Goal: Information Seeking & Learning: Learn about a topic

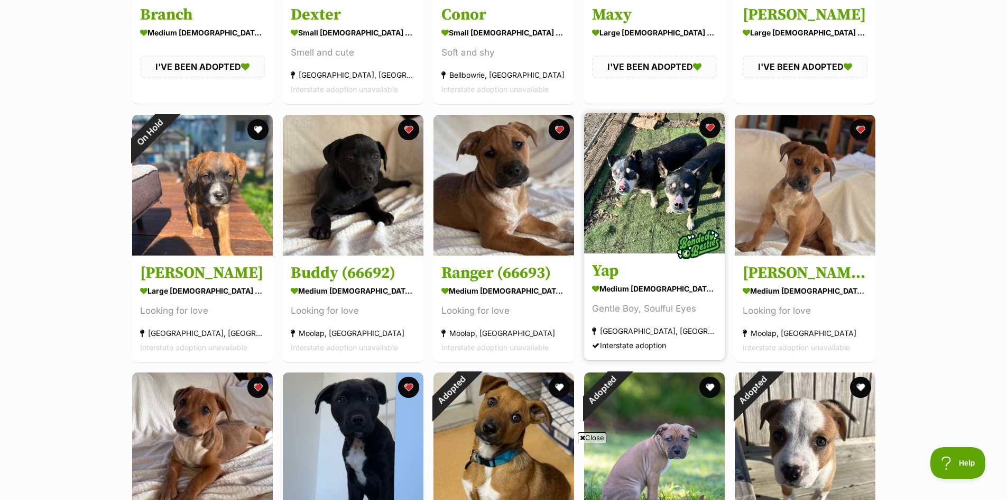
scroll to position [1904, 0]
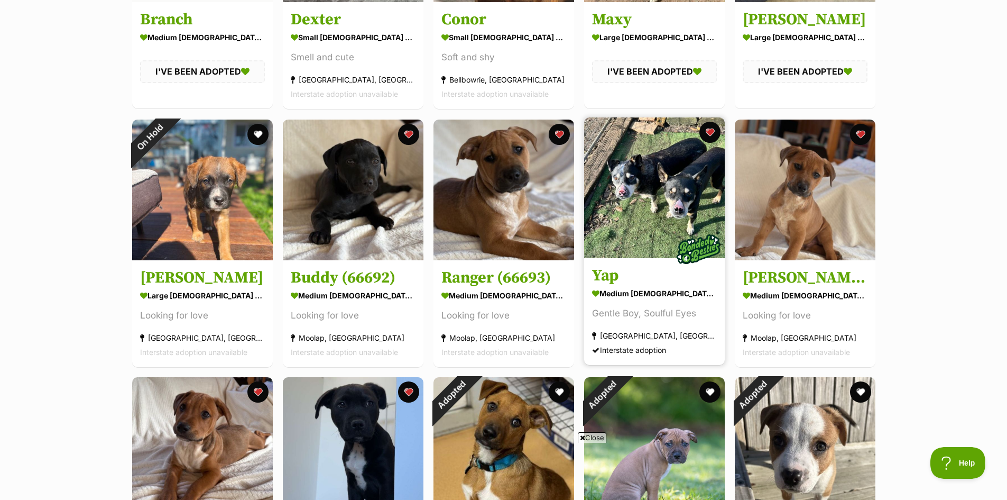
click at [661, 184] on img at bounding box center [654, 187] width 141 height 141
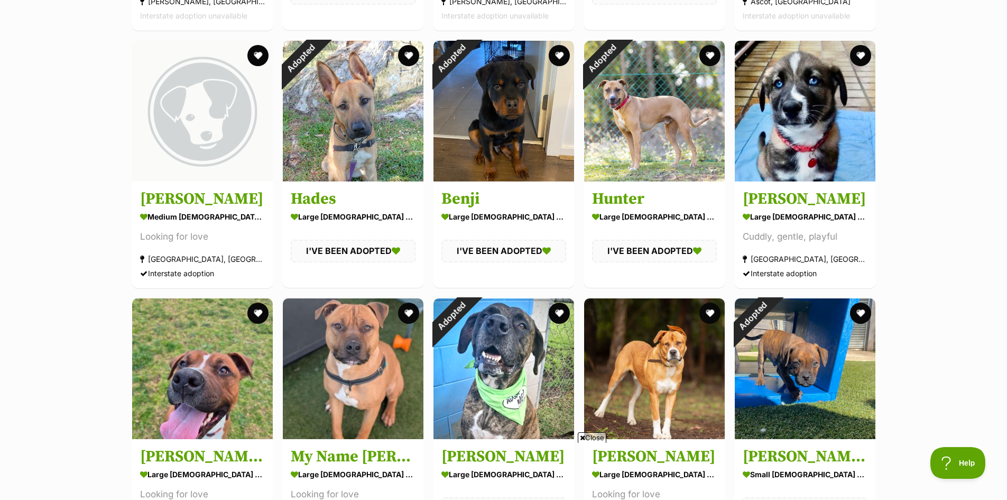
scroll to position [3120, 0]
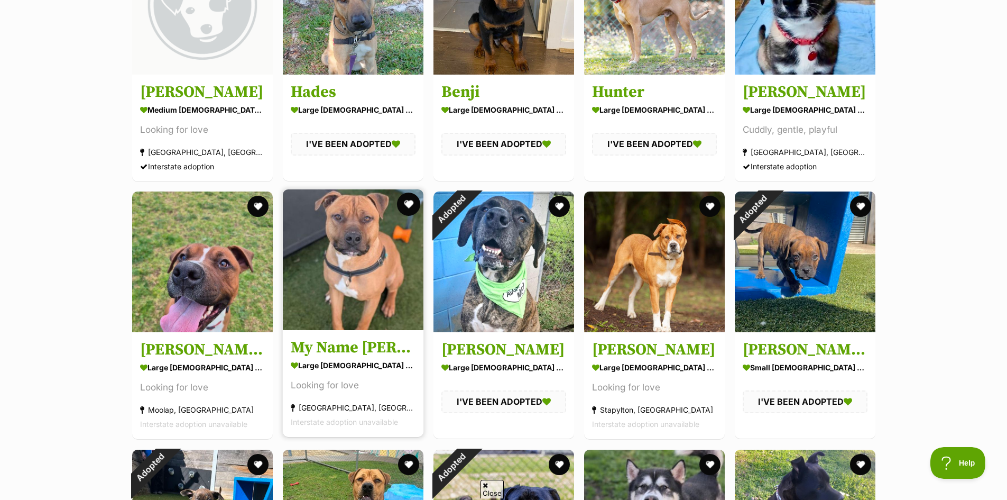
click at [409, 207] on button "favourite" at bounding box center [408, 203] width 23 height 23
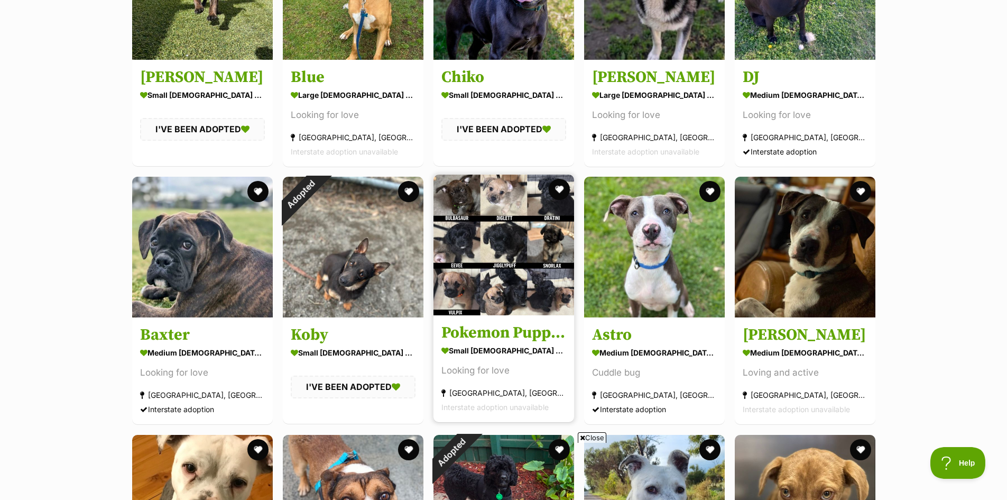
scroll to position [3648, 0]
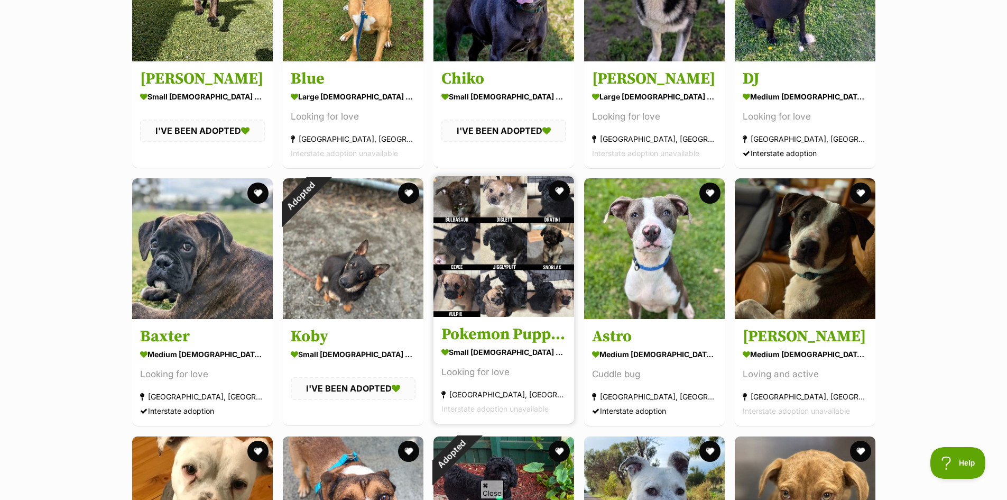
click at [504, 240] on img at bounding box center [504, 246] width 141 height 141
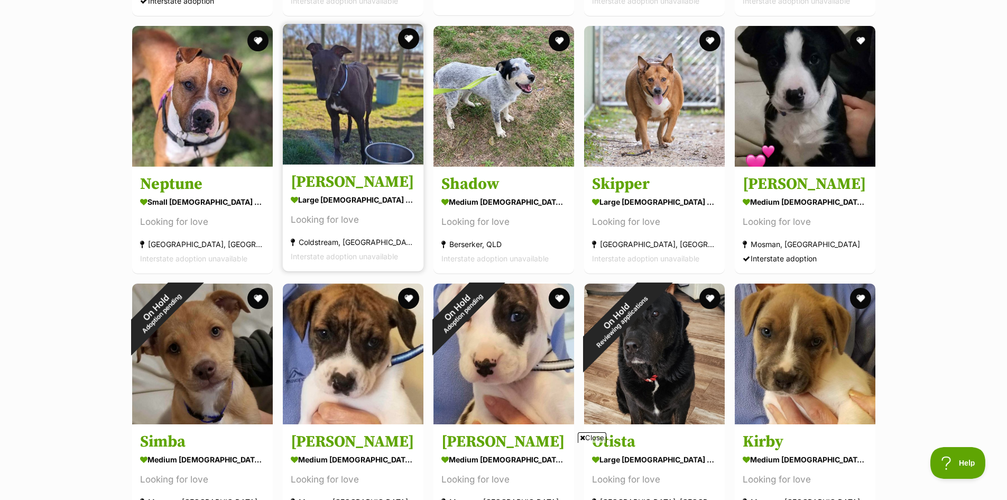
scroll to position [5711, 0]
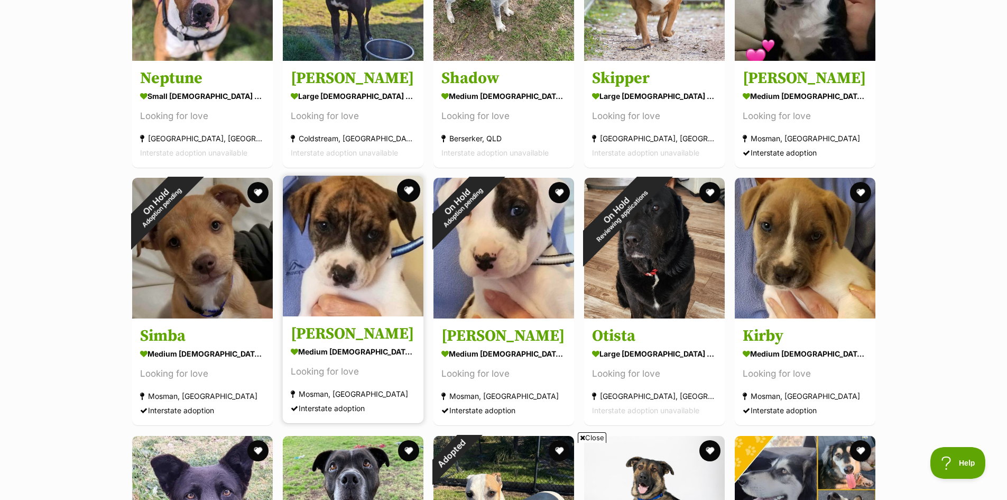
click at [407, 194] on button "favourite" at bounding box center [408, 190] width 23 height 23
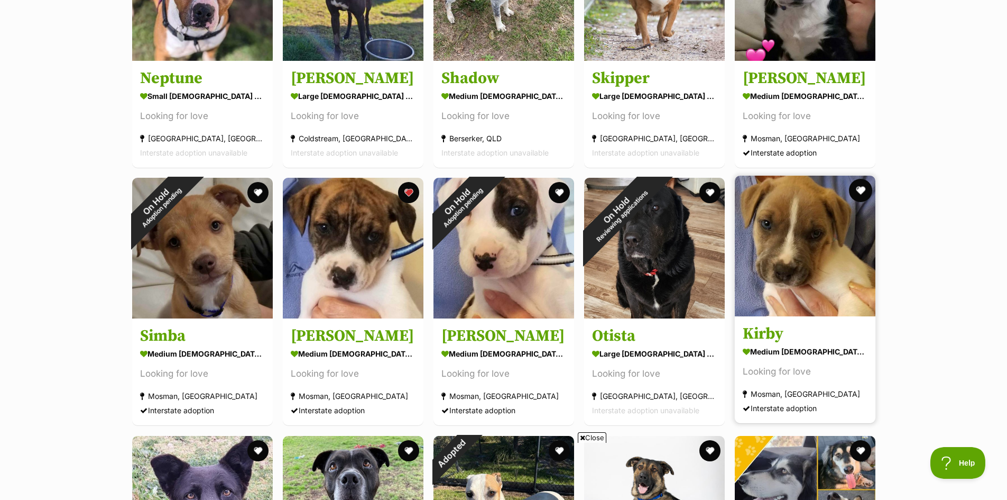
click at [861, 186] on button "favourite" at bounding box center [860, 190] width 23 height 23
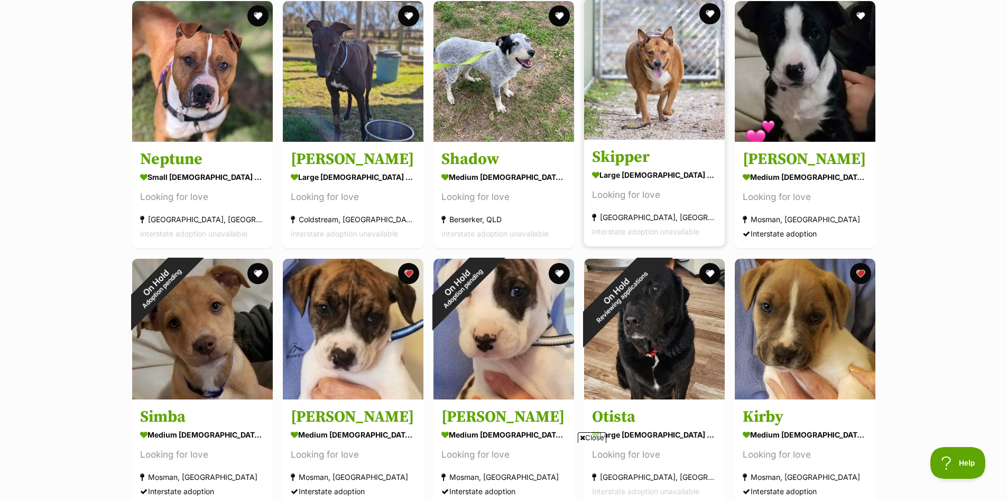
scroll to position [5552, 0]
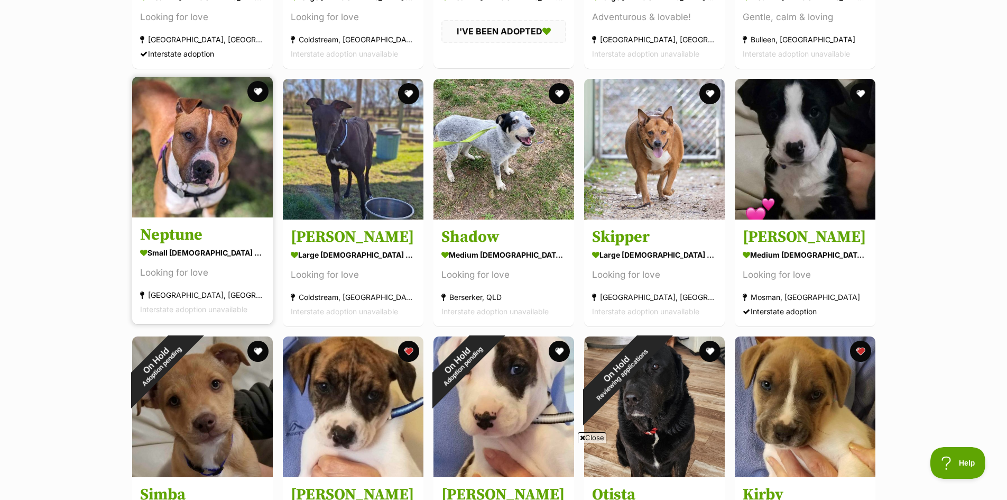
click at [219, 154] on img at bounding box center [202, 147] width 141 height 141
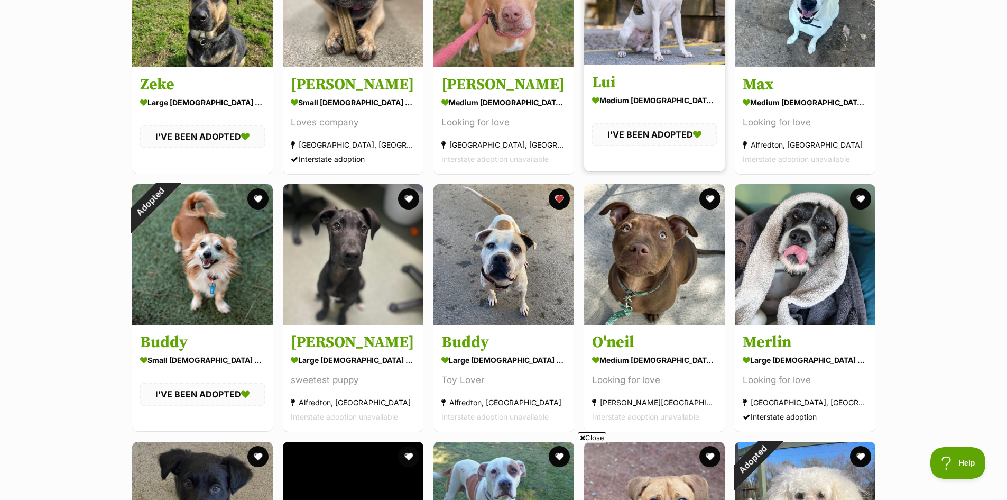
scroll to position [0, 0]
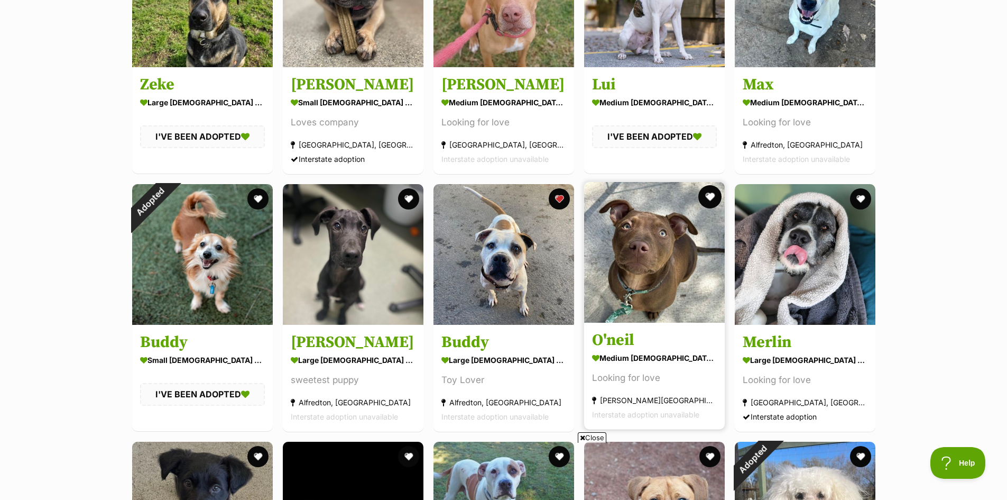
click at [709, 199] on button "favourite" at bounding box center [709, 196] width 23 height 23
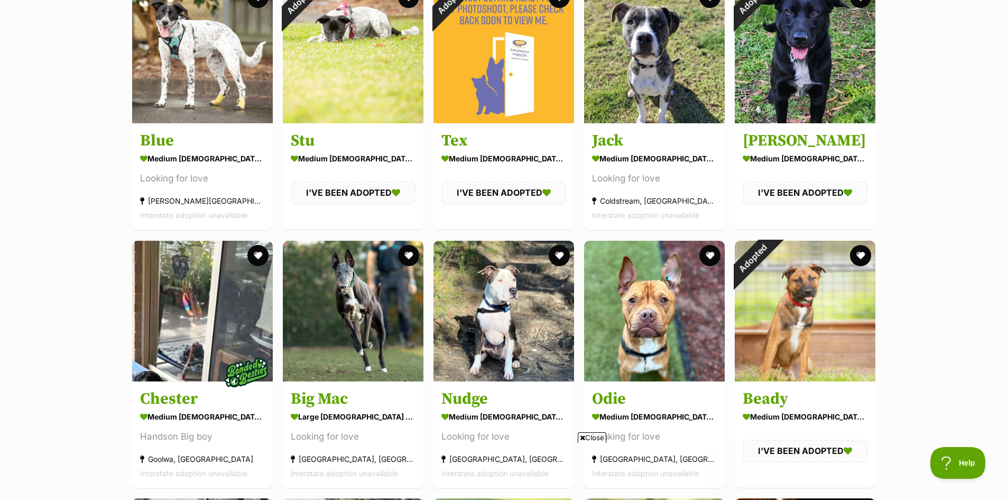
scroll to position [8513, 0]
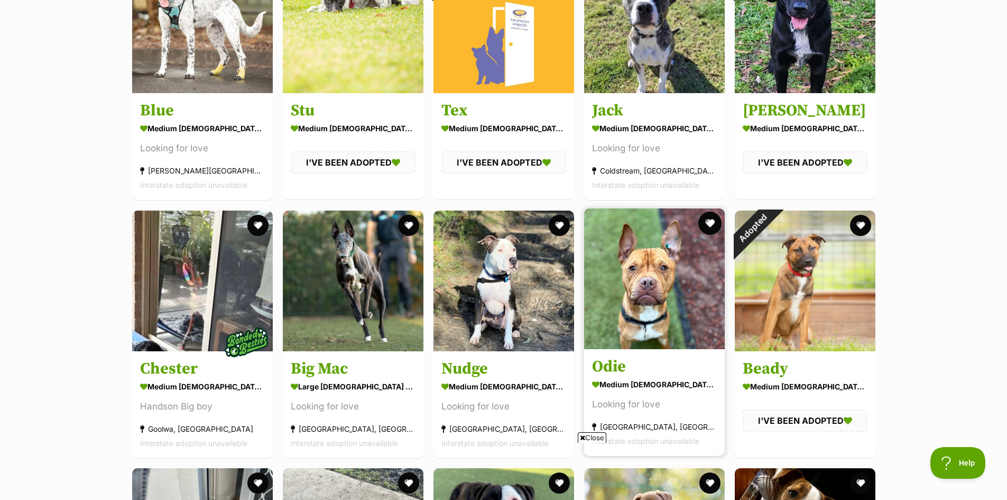
click at [705, 224] on button "favourite" at bounding box center [709, 223] width 23 height 23
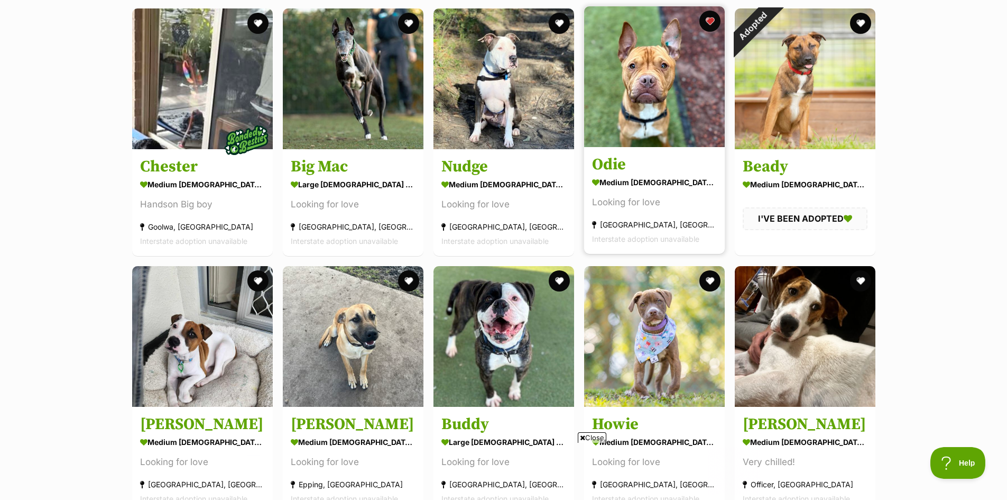
scroll to position [8777, 0]
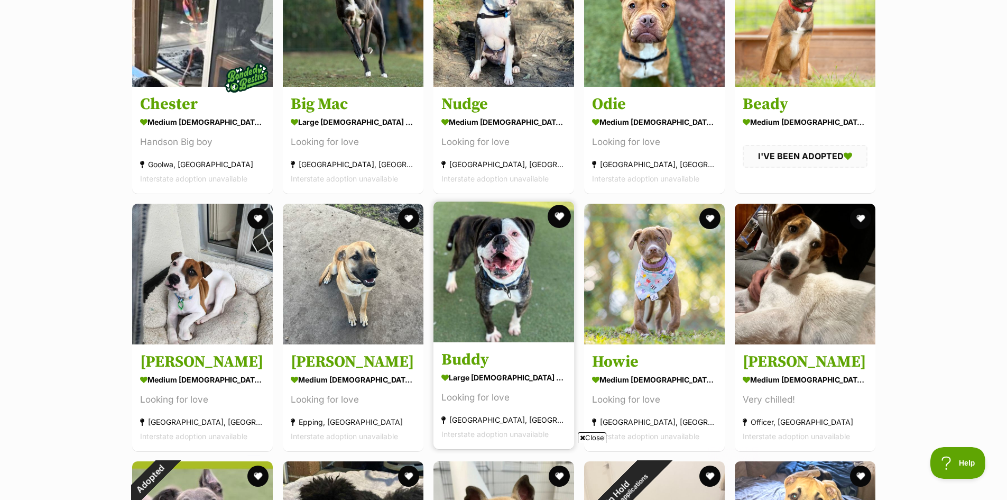
click at [561, 216] on button "favourite" at bounding box center [559, 216] width 23 height 23
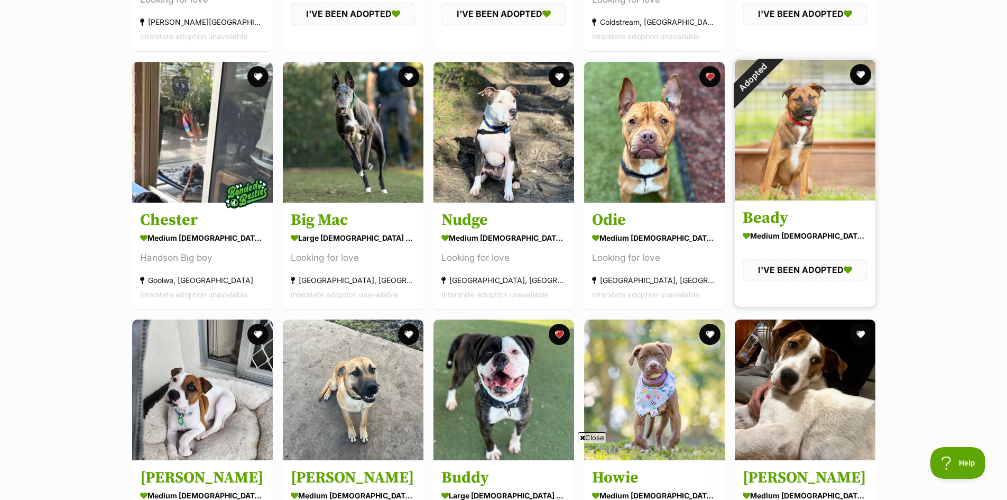
scroll to position [8566, 0]
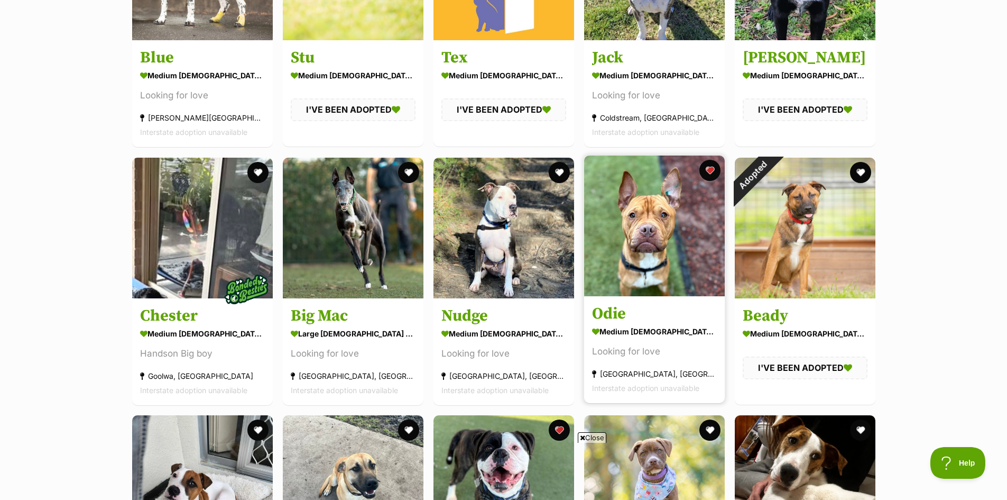
click at [685, 237] on img at bounding box center [654, 225] width 141 height 141
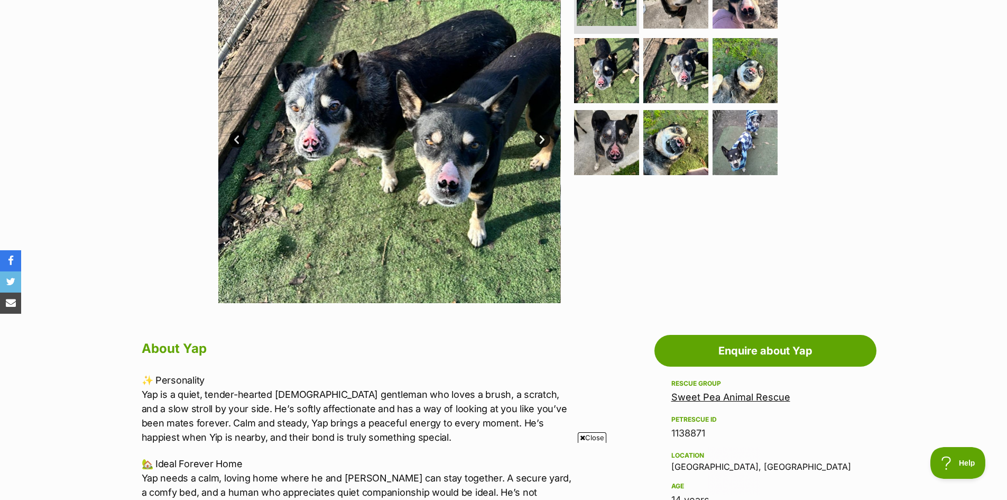
scroll to position [53, 0]
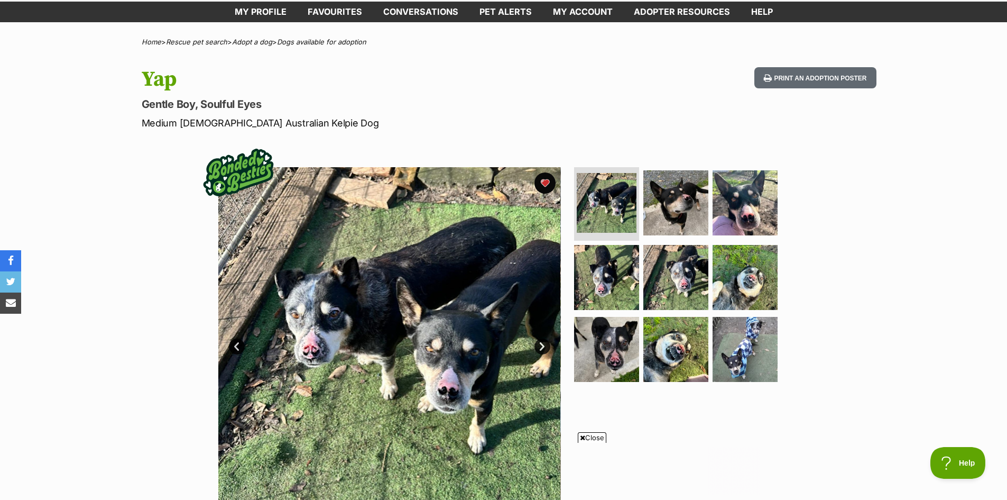
click at [505, 323] on img at bounding box center [389, 338] width 343 height 343
drag, startPoint x: 387, startPoint y: 319, endPoint x: 393, endPoint y: 319, distance: 5.8
click at [389, 319] on img at bounding box center [389, 338] width 343 height 343
click at [610, 201] on img at bounding box center [606, 202] width 63 height 63
click at [676, 200] on img at bounding box center [676, 202] width 68 height 68
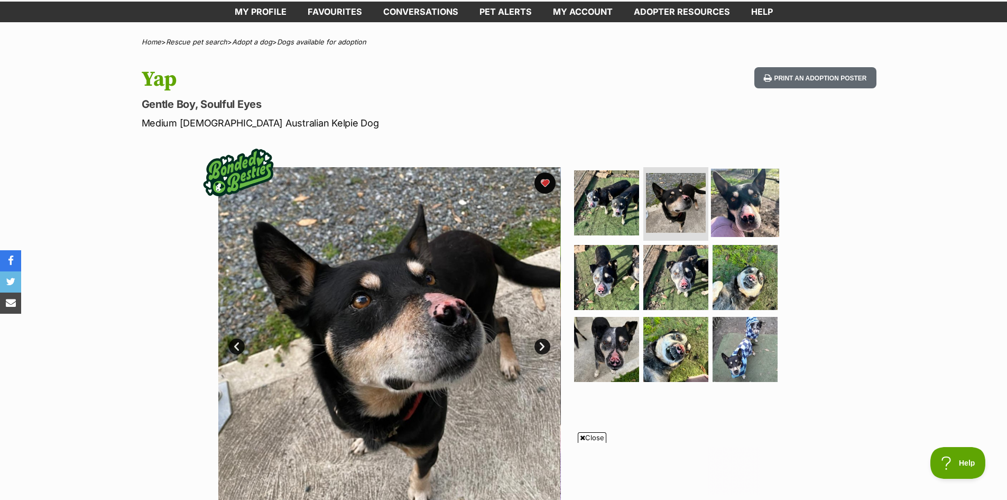
click at [750, 204] on img at bounding box center [745, 202] width 68 height 68
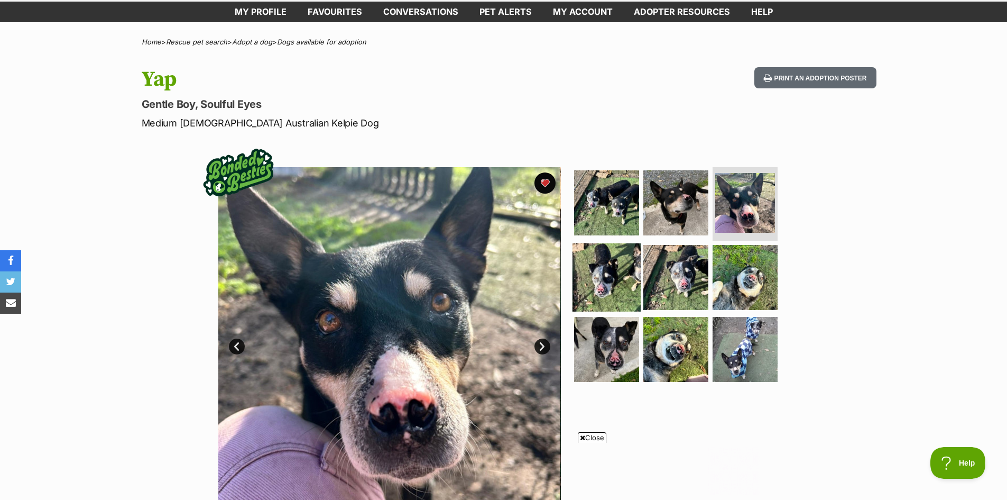
click at [594, 277] on img at bounding box center [607, 277] width 68 height 68
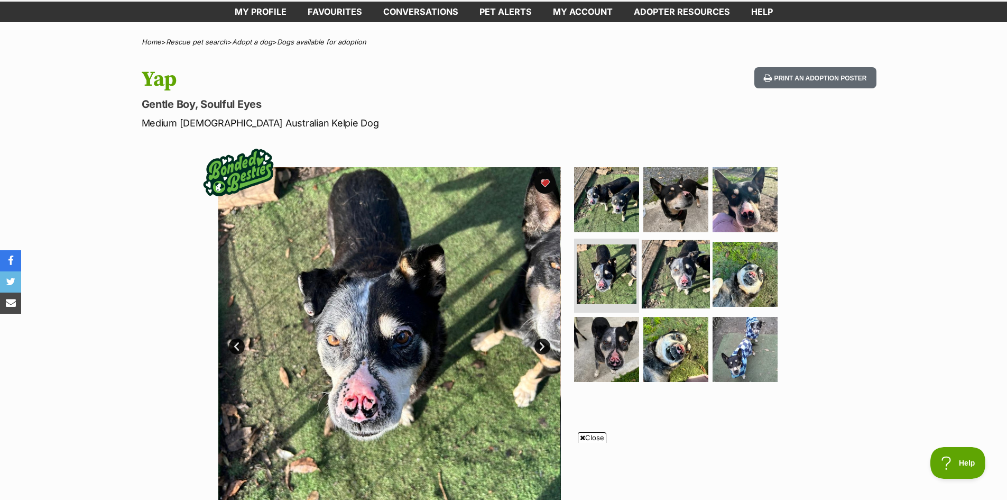
click at [675, 277] on img at bounding box center [676, 274] width 68 height 68
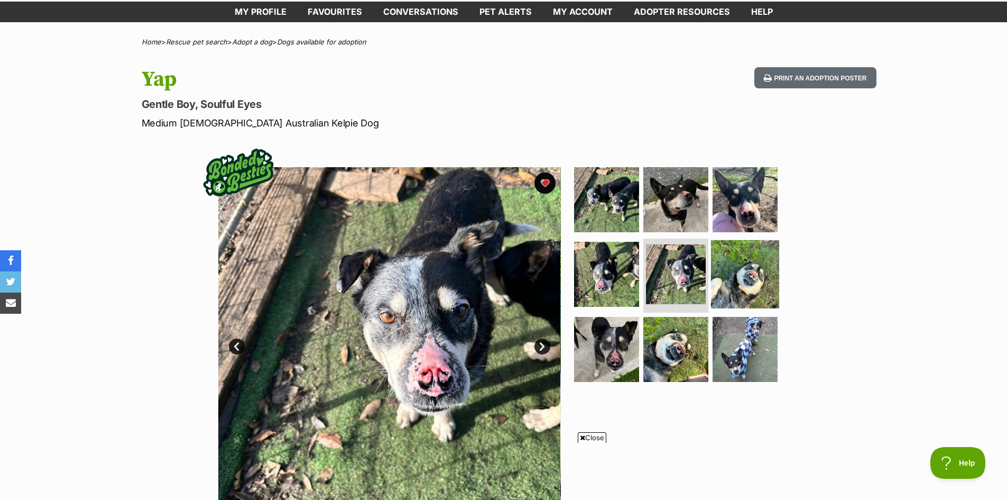
click at [753, 277] on img at bounding box center [745, 274] width 68 height 68
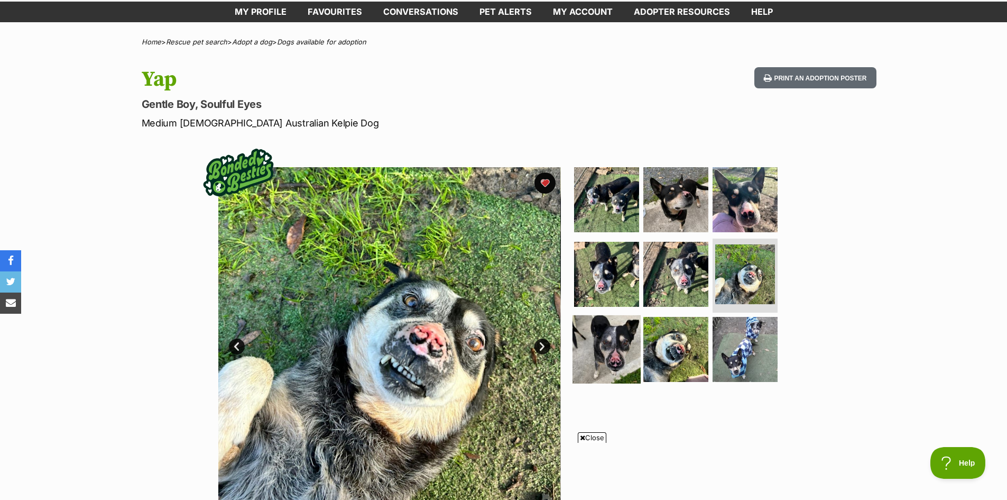
click at [603, 340] on img at bounding box center [607, 349] width 68 height 68
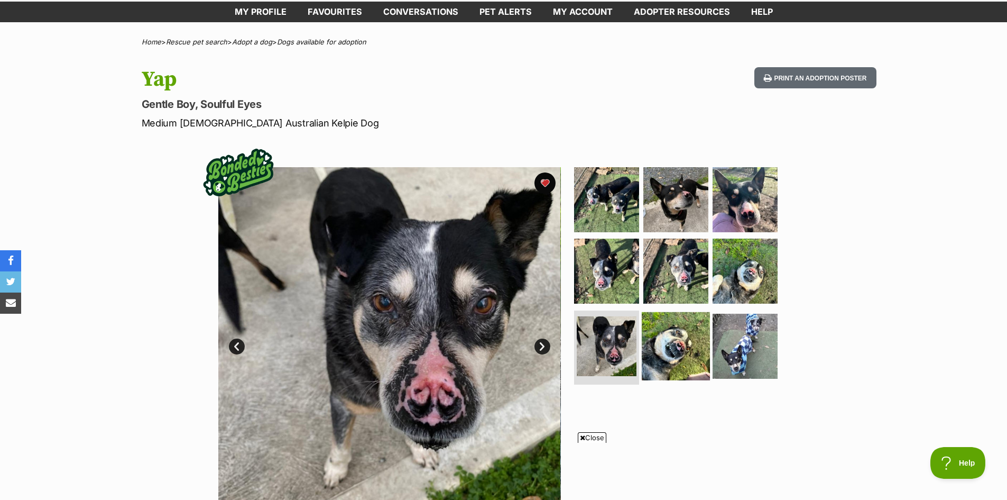
click at [672, 350] on img at bounding box center [676, 346] width 68 height 68
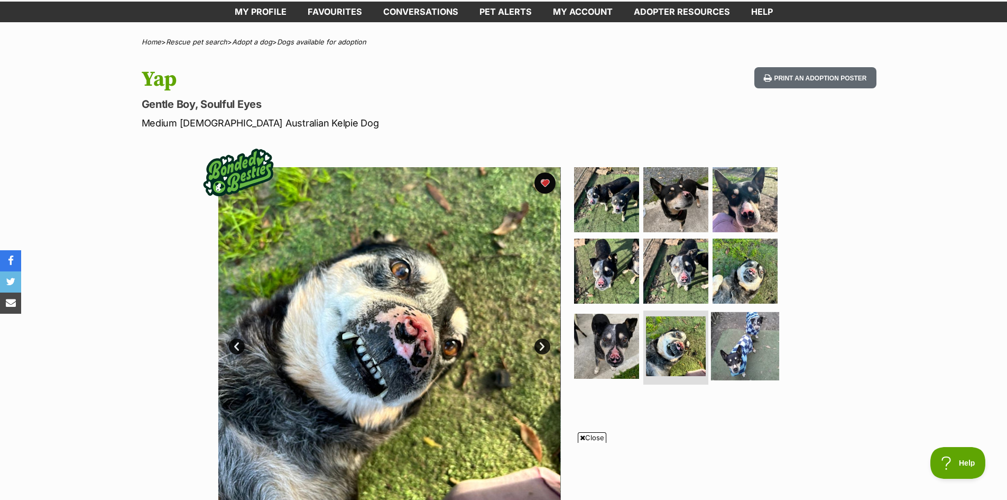
click at [752, 338] on img at bounding box center [745, 346] width 68 height 68
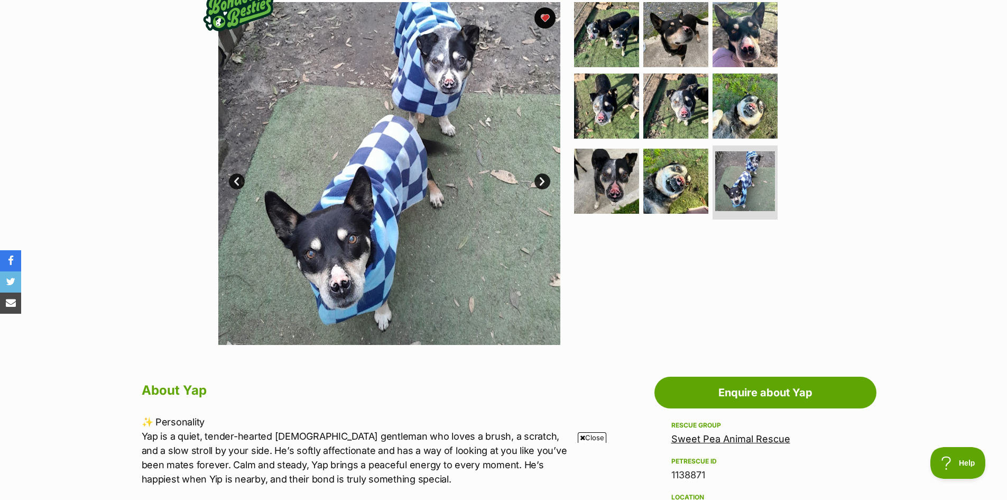
scroll to position [212, 0]
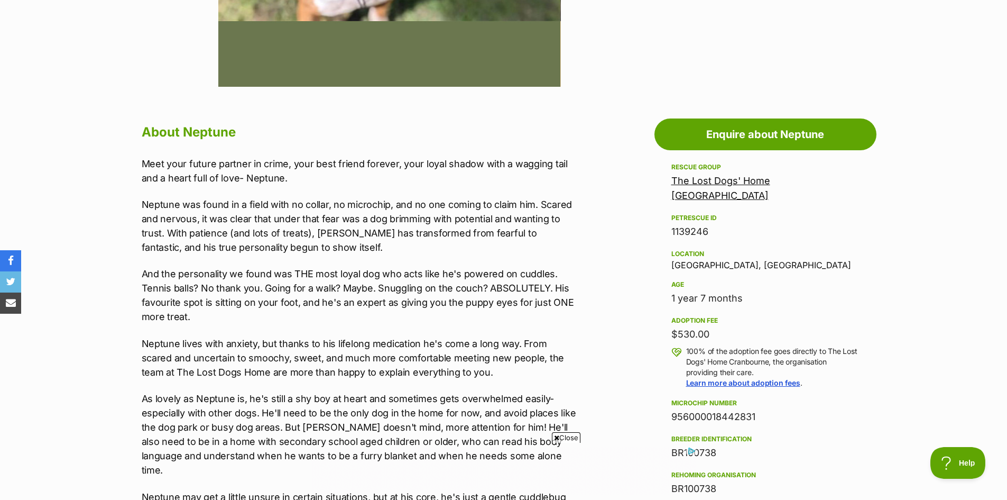
scroll to position [212, 0]
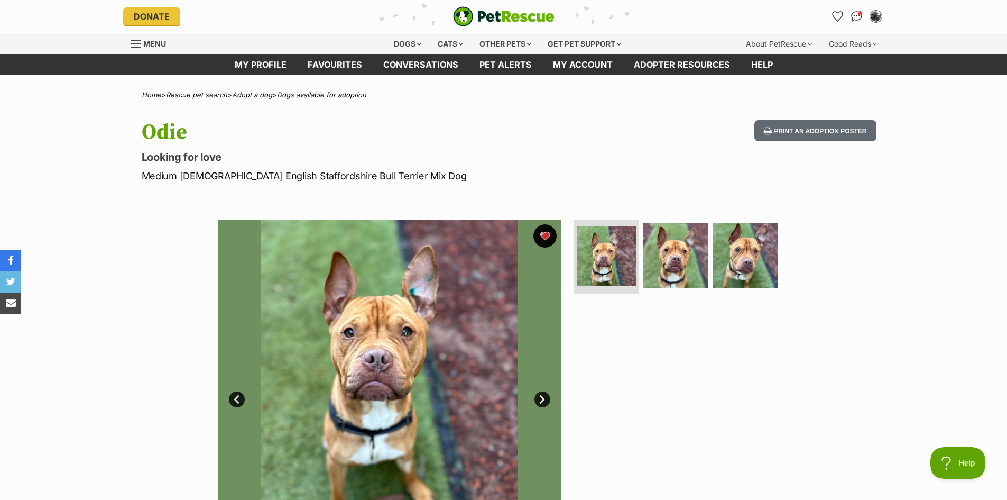
click at [540, 235] on button "favourite" at bounding box center [545, 235] width 23 height 23
click at [400, 42] on div "Dogs" at bounding box center [408, 43] width 42 height 21
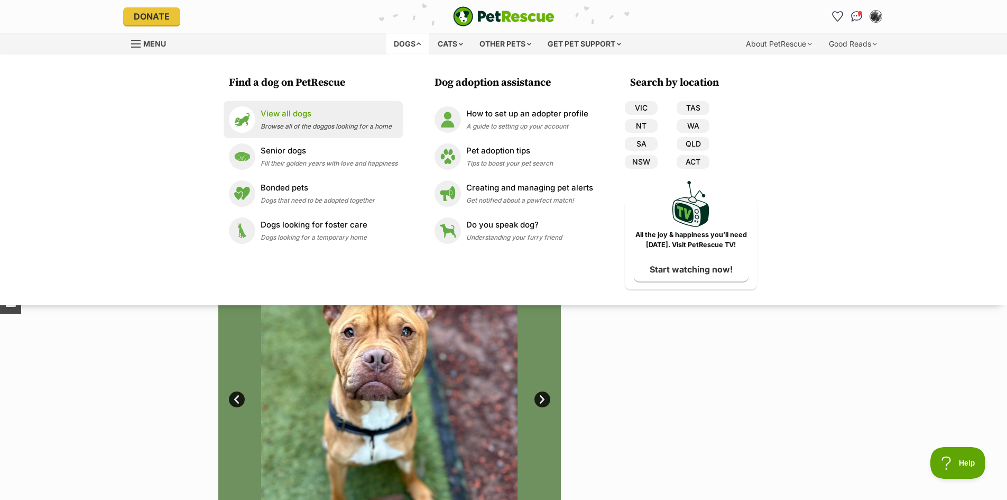
click at [288, 114] on p "View all dogs" at bounding box center [326, 114] width 131 height 12
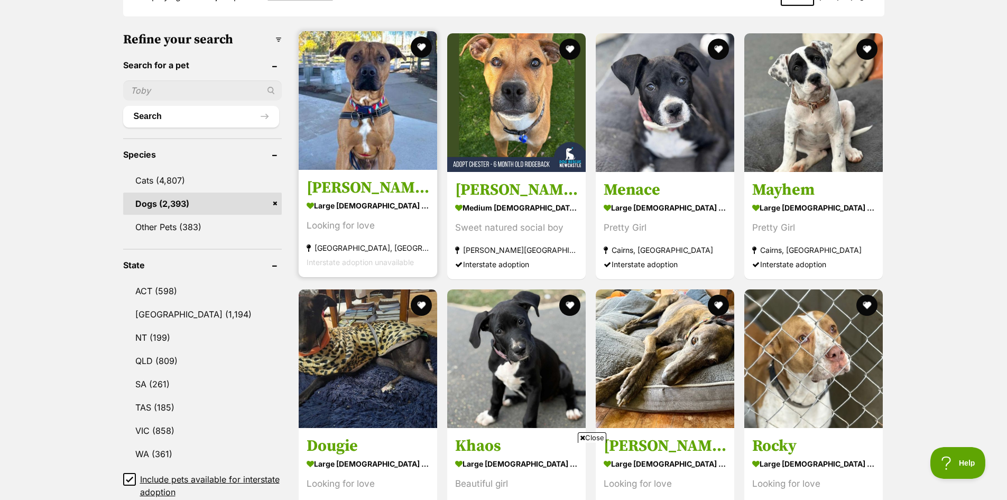
scroll to position [264, 0]
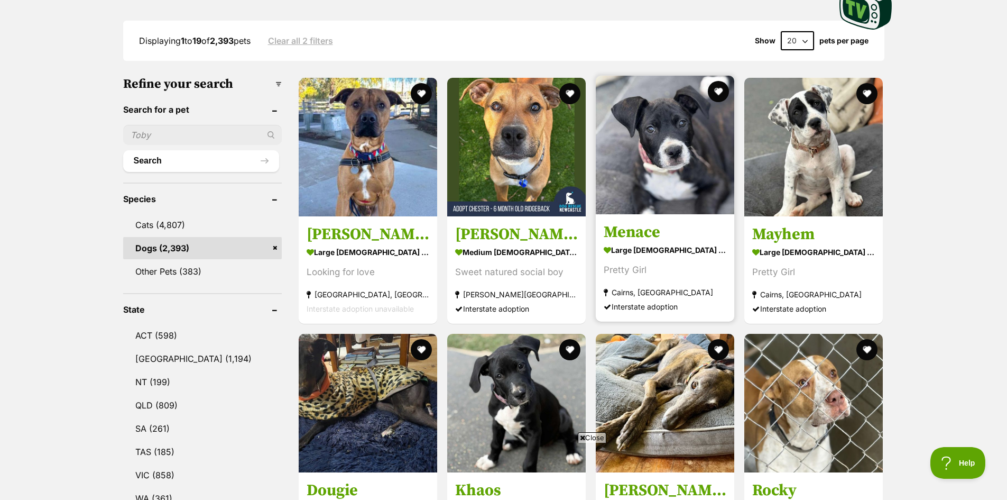
click at [667, 153] on img at bounding box center [665, 145] width 139 height 139
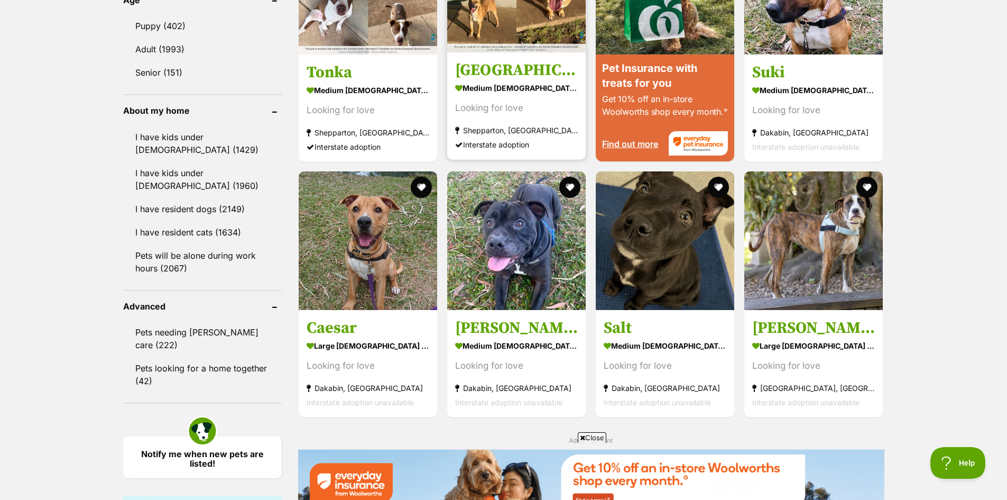
scroll to position [1163, 0]
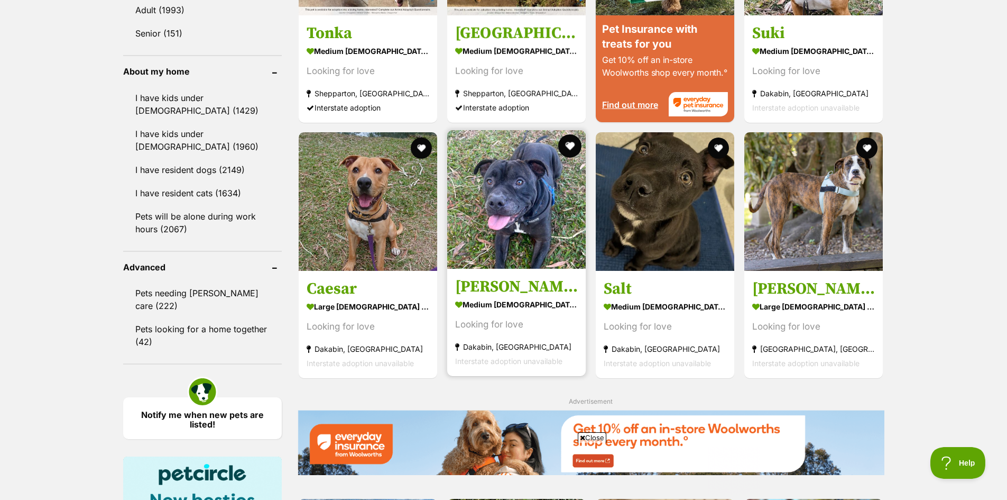
click at [569, 147] on button "favourite" at bounding box center [569, 145] width 23 height 23
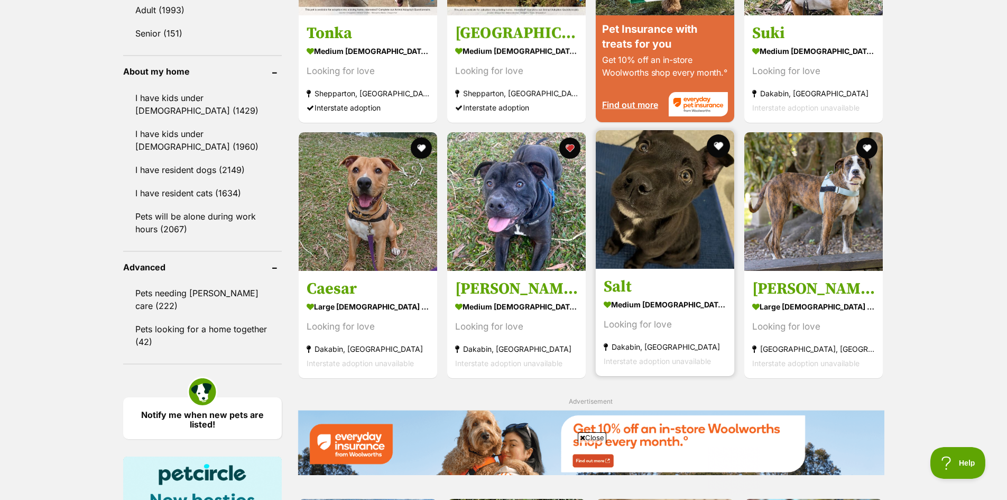
click at [717, 145] on button "favourite" at bounding box center [718, 145] width 23 height 23
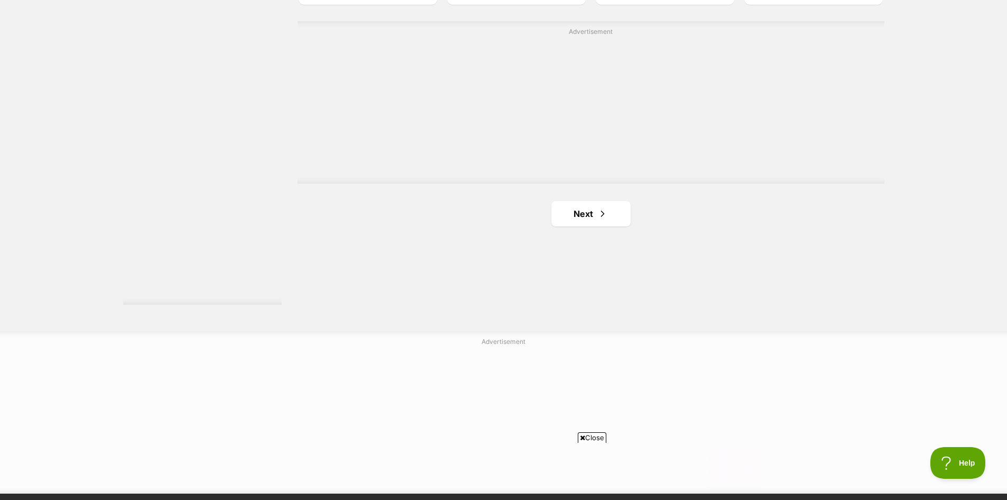
scroll to position [1904, 0]
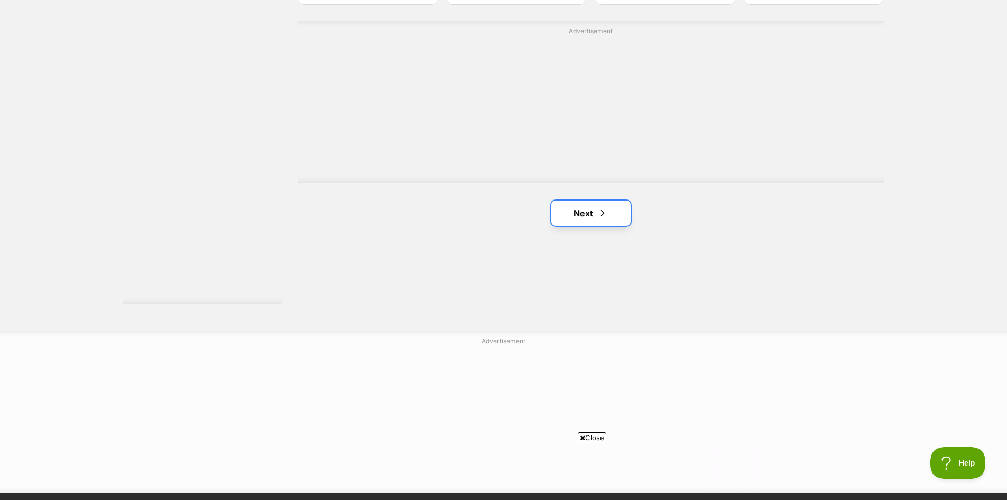
click at [602, 220] on link "Next" at bounding box center [590, 212] width 79 height 25
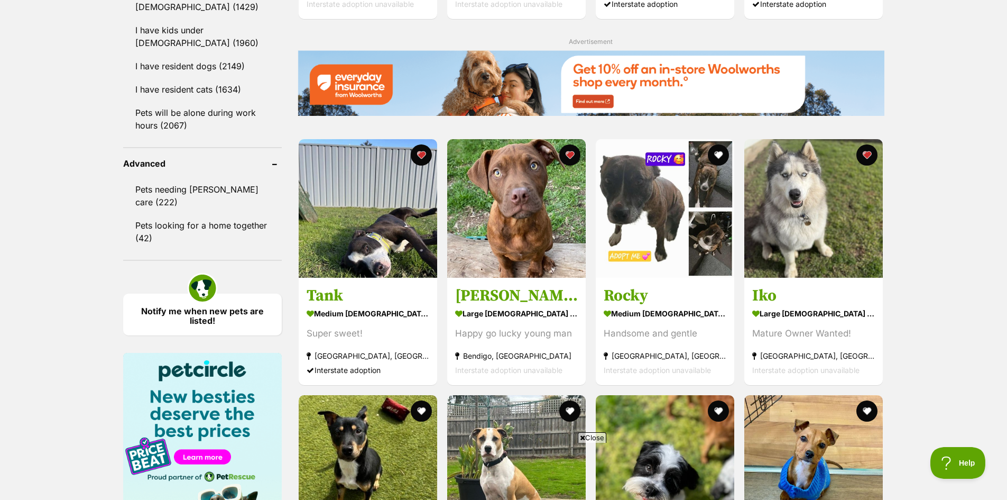
scroll to position [1269, 0]
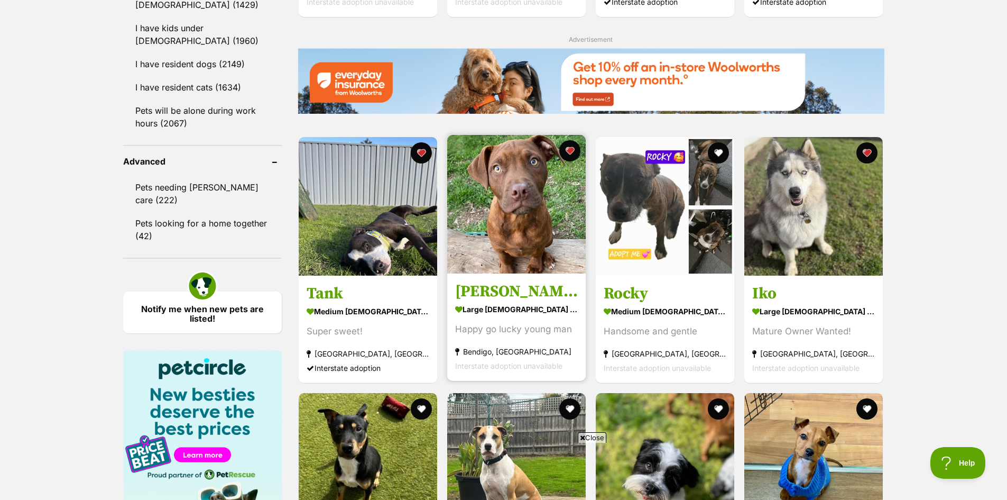
click at [521, 171] on img at bounding box center [516, 204] width 139 height 139
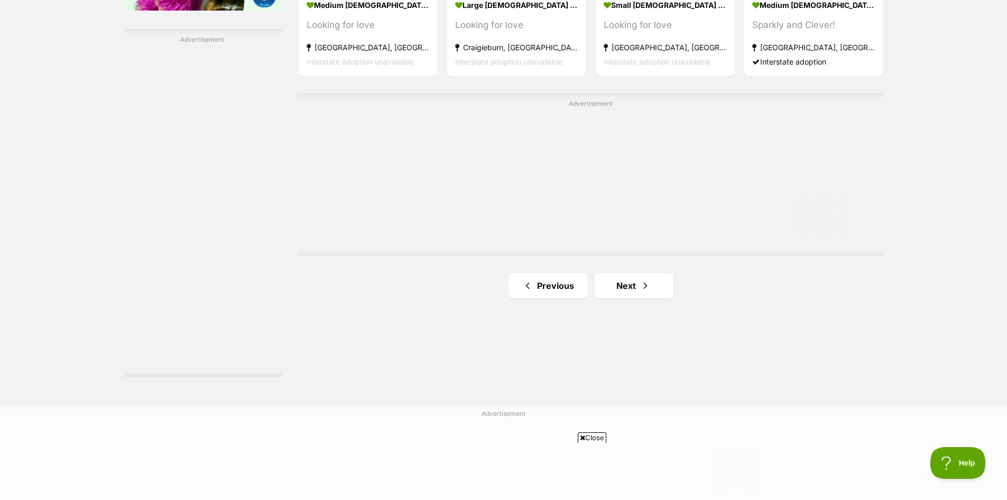
scroll to position [1904, 0]
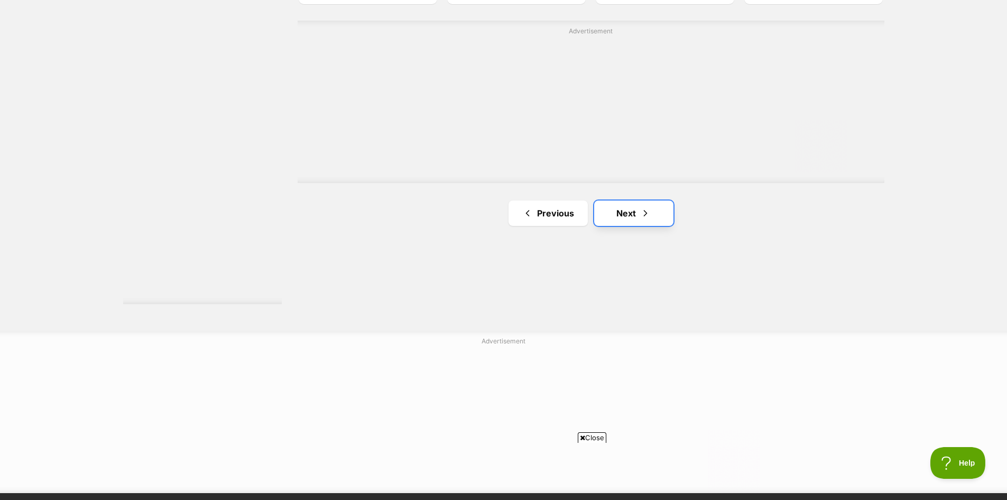
click at [637, 220] on link "Next" at bounding box center [633, 212] width 79 height 25
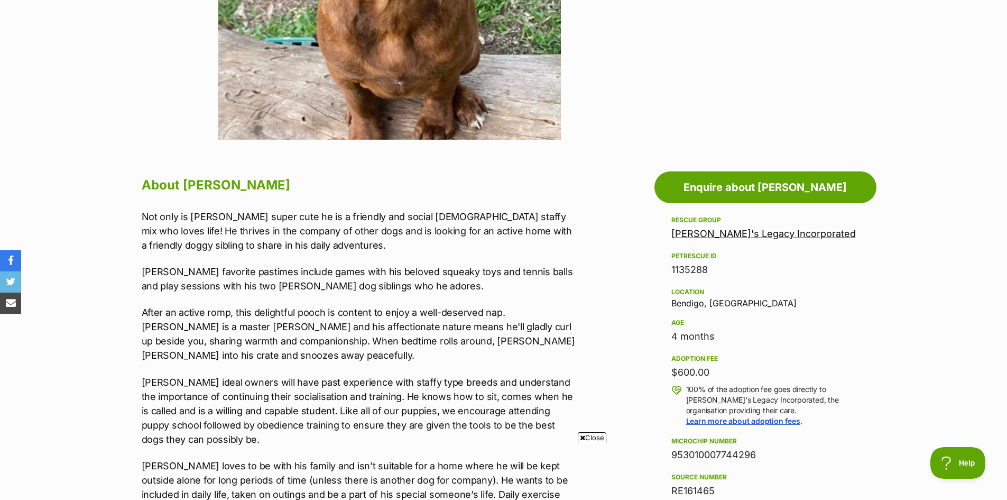
click at [733, 235] on link "[PERSON_NAME]'s Legacy Incorporated" at bounding box center [764, 233] width 185 height 11
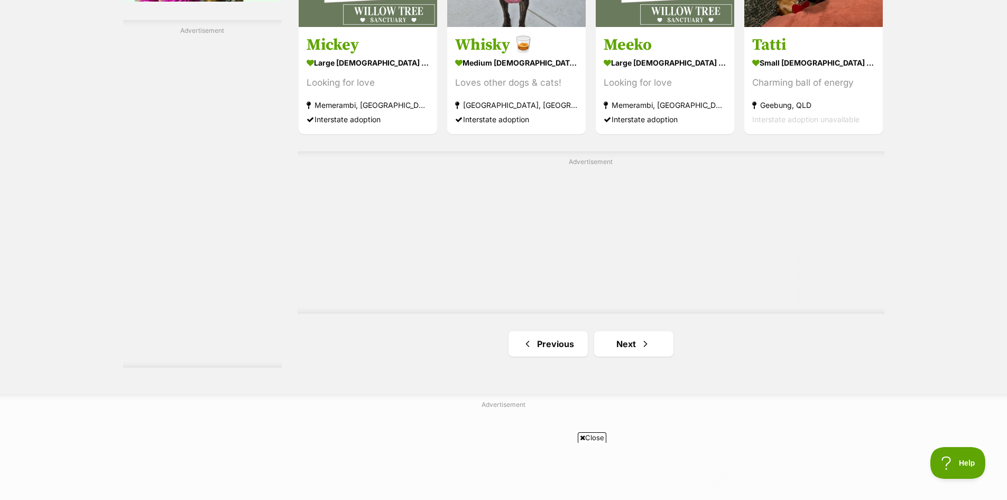
scroll to position [1851, 0]
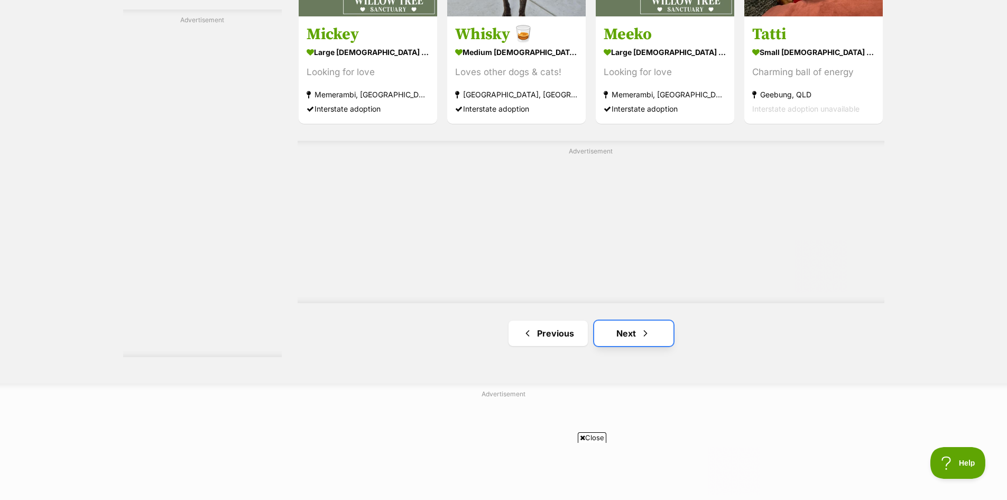
click at [630, 336] on link "Next" at bounding box center [633, 332] width 79 height 25
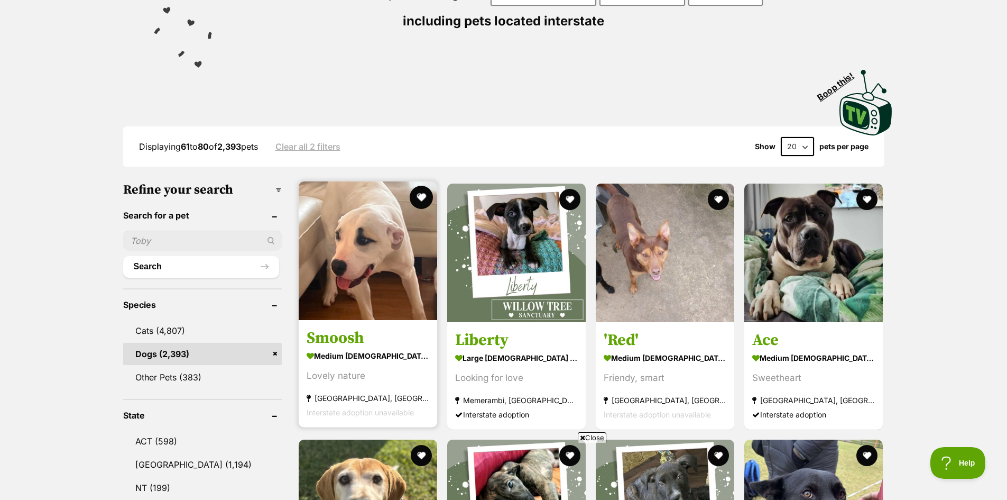
click at [421, 199] on button "favourite" at bounding box center [421, 197] width 23 height 23
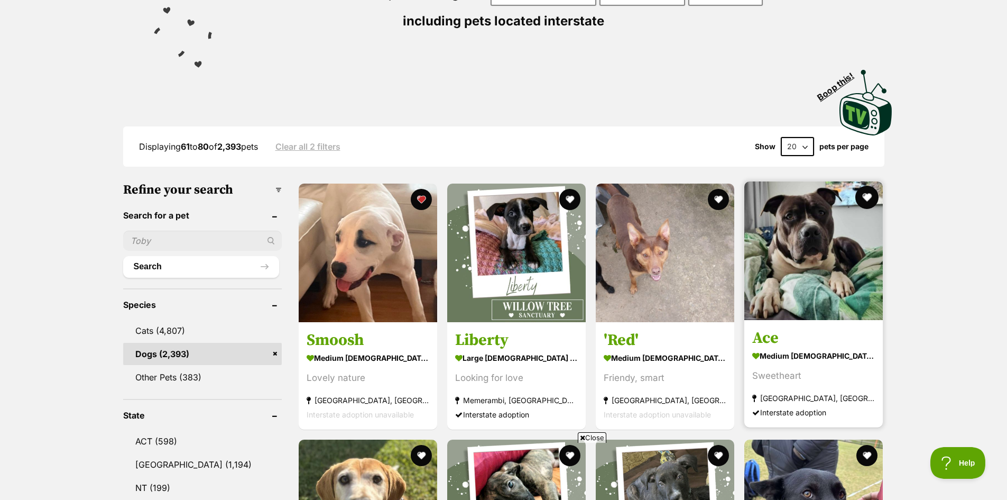
click at [870, 197] on button "favourite" at bounding box center [867, 197] width 23 height 23
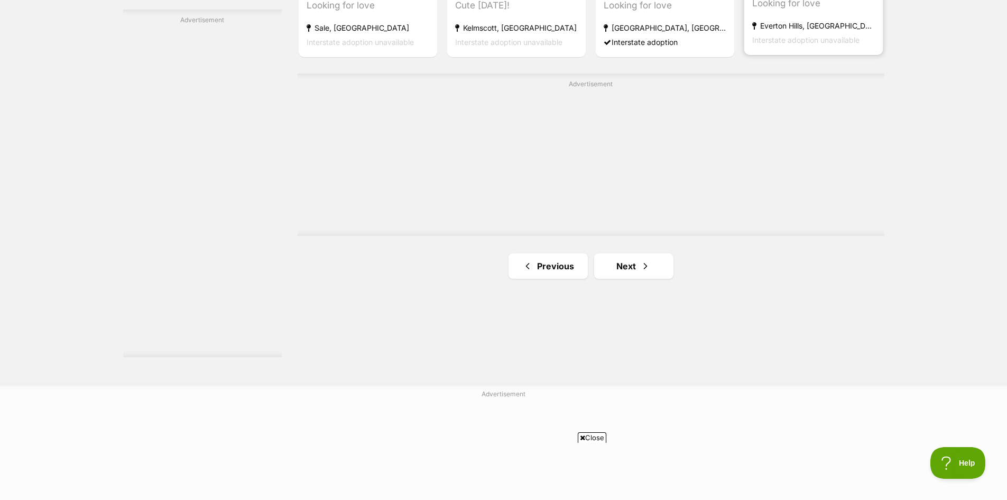
scroll to position [1956, 0]
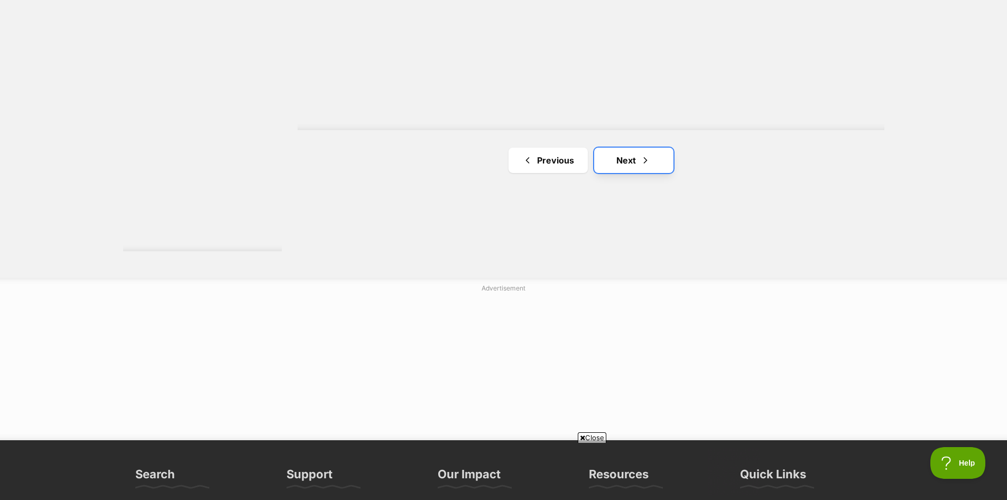
click at [624, 164] on link "Next" at bounding box center [633, 160] width 79 height 25
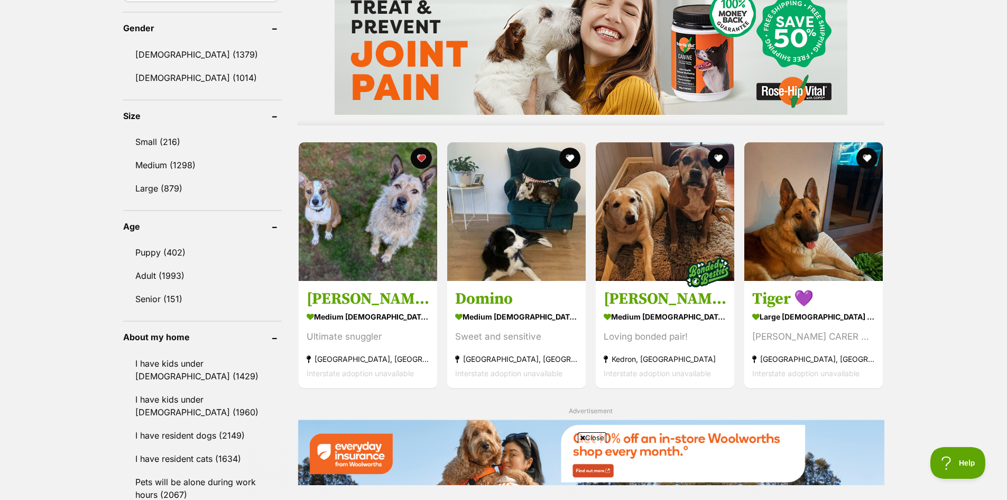
scroll to position [899, 0]
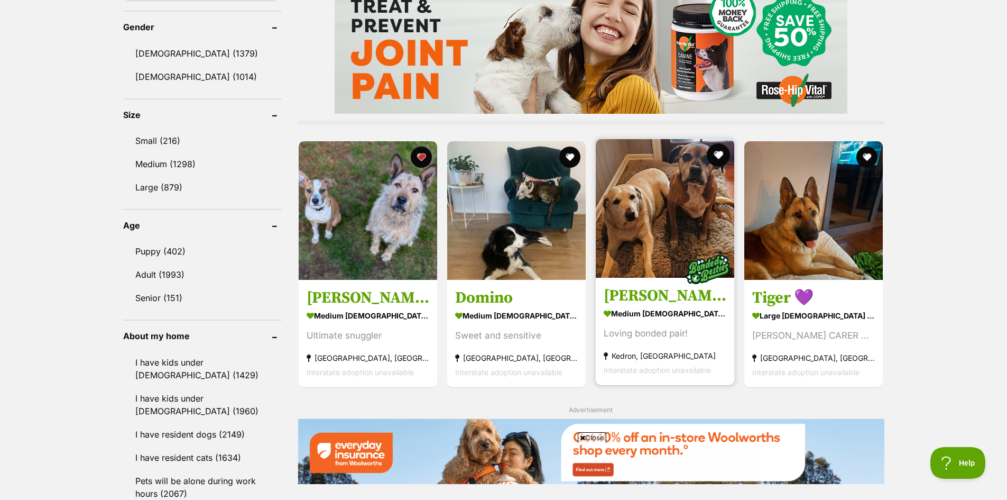
click at [716, 153] on button "favourite" at bounding box center [718, 154] width 23 height 23
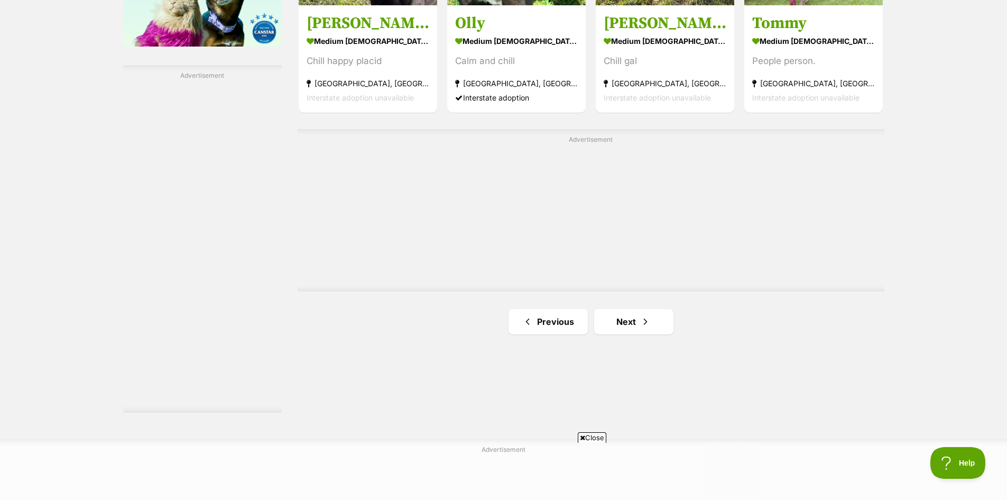
scroll to position [1798, 0]
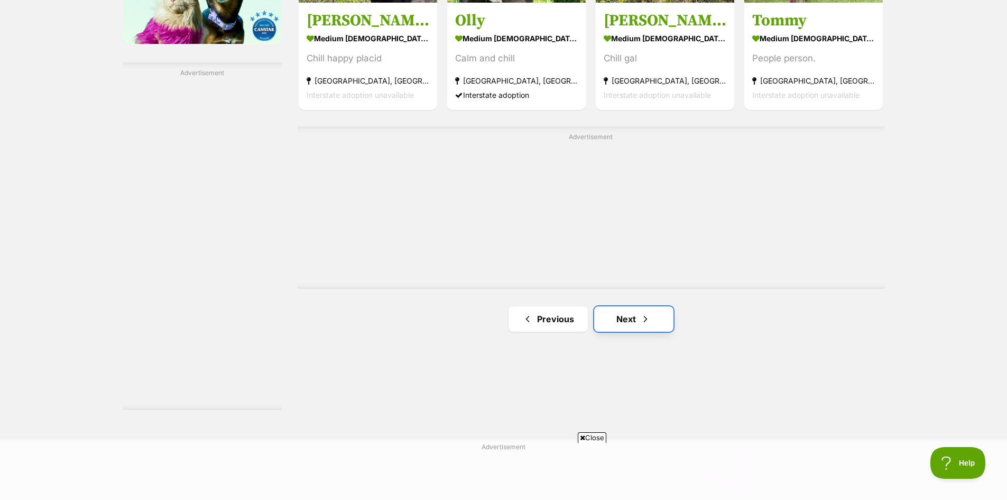
click at [626, 320] on link "Next" at bounding box center [633, 318] width 79 height 25
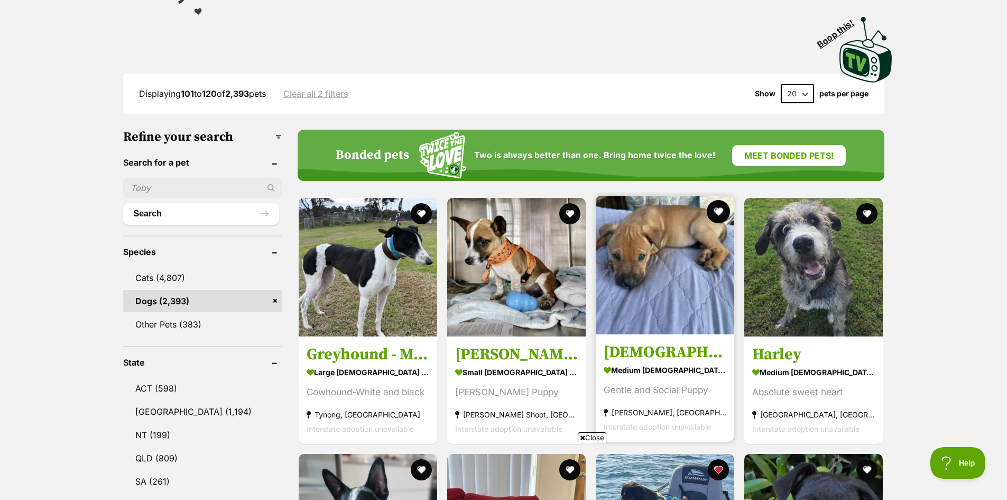
click at [720, 211] on button "favourite" at bounding box center [718, 211] width 23 height 23
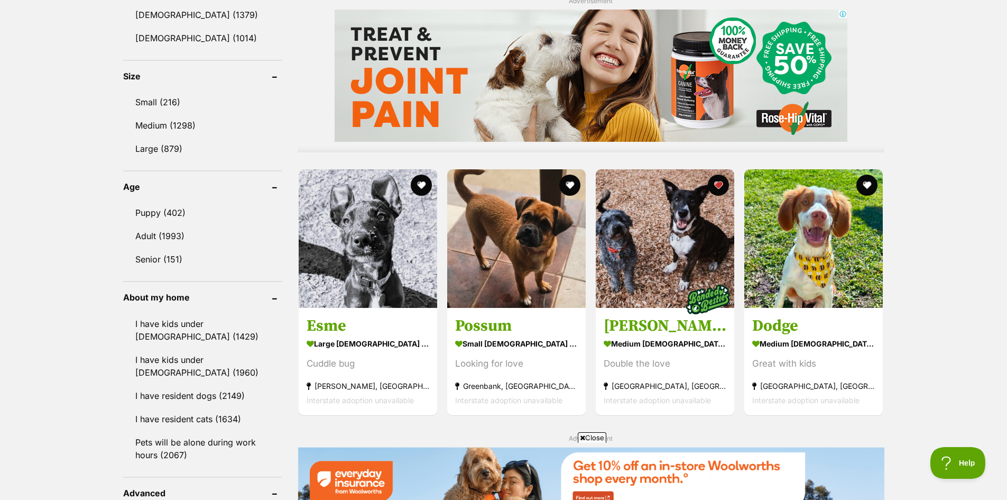
scroll to position [952, 0]
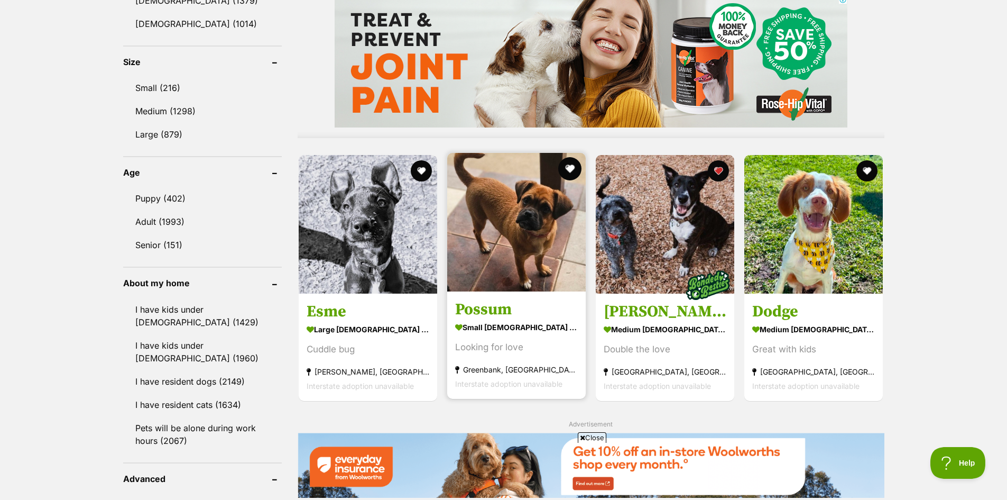
click at [568, 168] on button "favourite" at bounding box center [569, 168] width 23 height 23
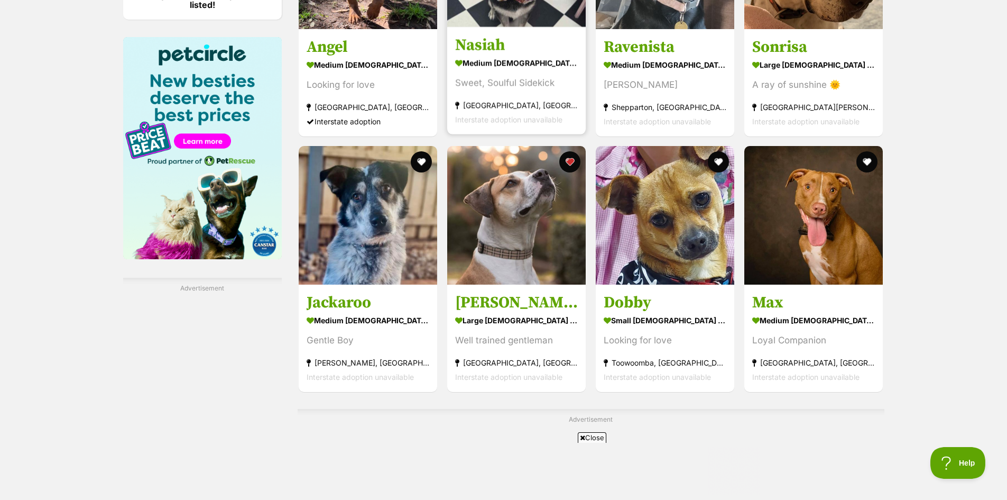
scroll to position [1586, 0]
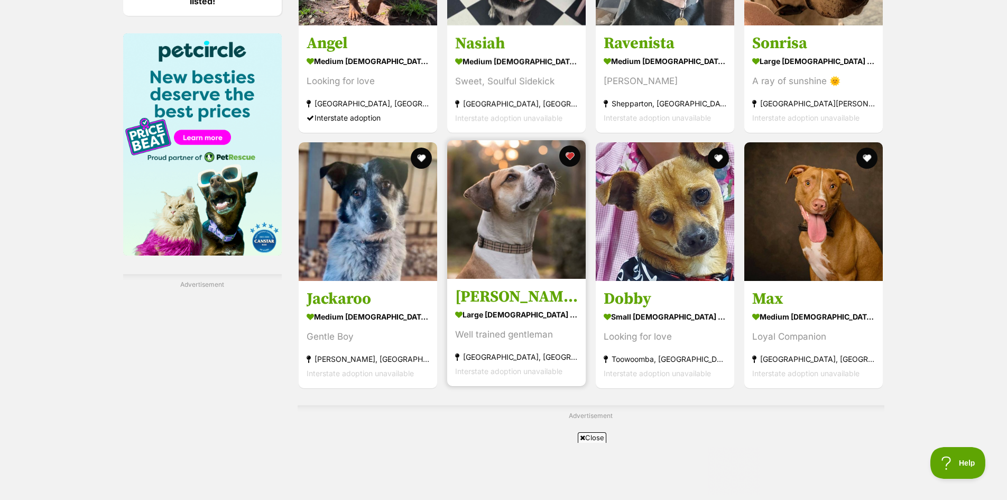
click at [518, 217] on img at bounding box center [516, 209] width 139 height 139
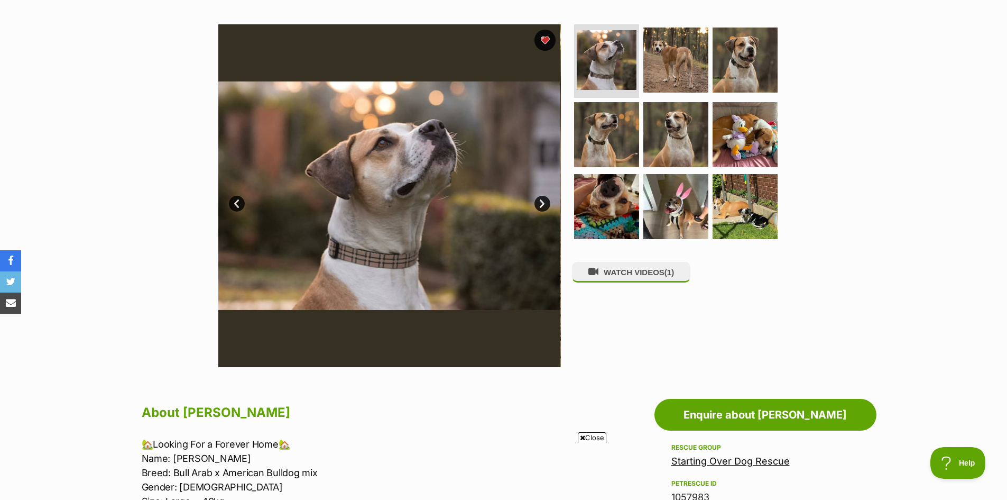
scroll to position [53, 0]
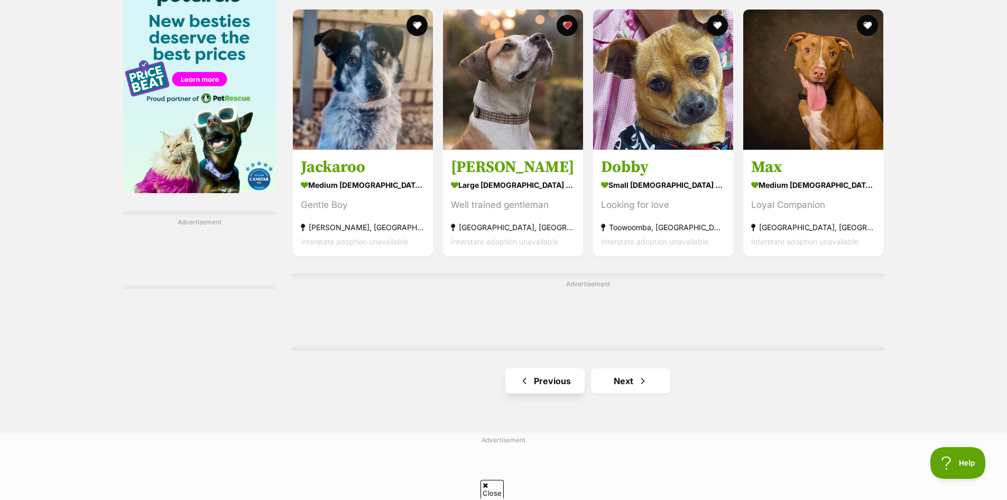
scroll to position [1745, 0]
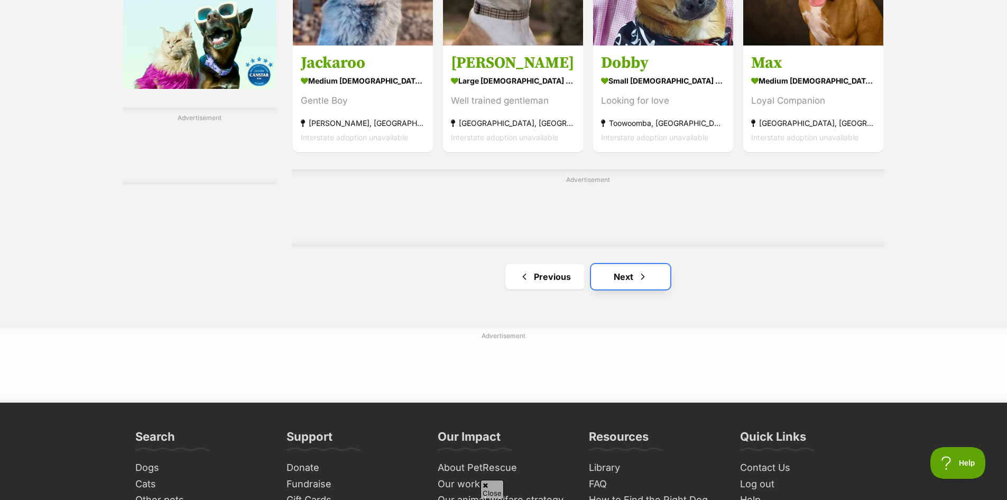
click at [632, 282] on link "Next" at bounding box center [630, 276] width 79 height 25
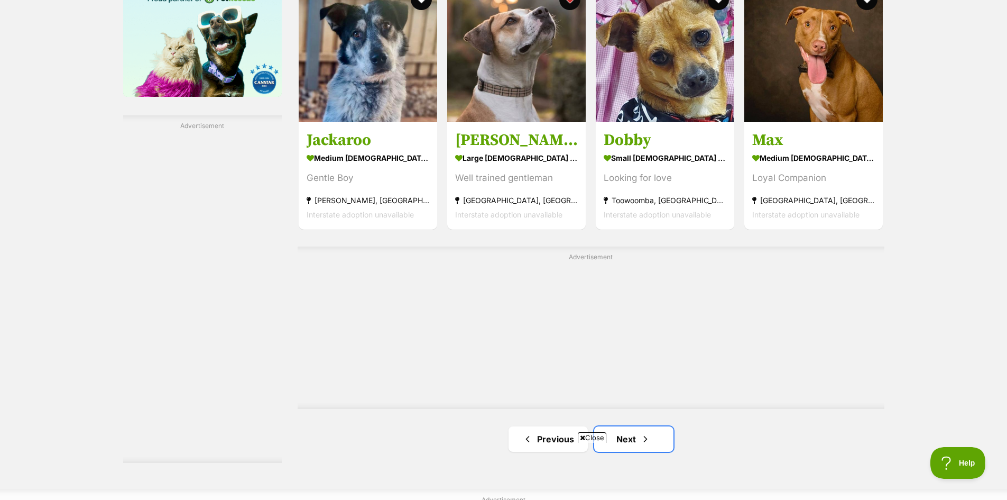
scroll to position [0, 0]
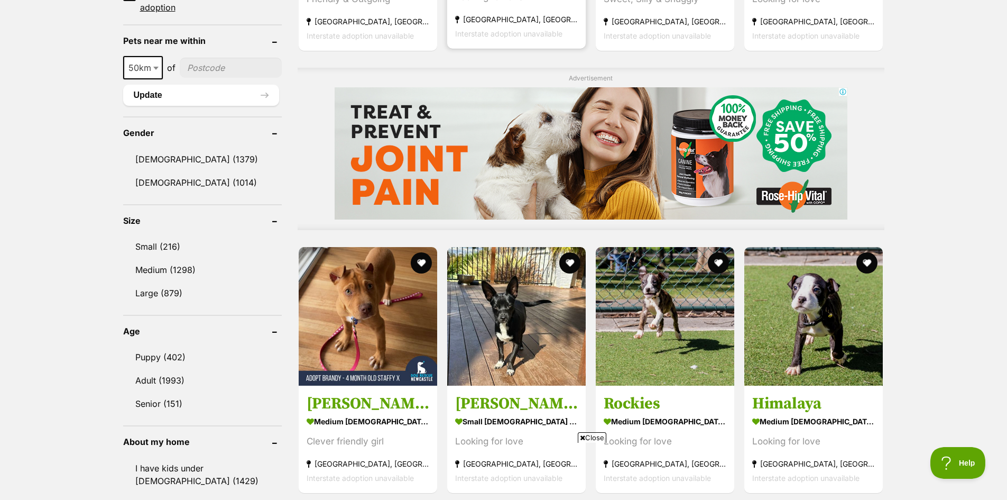
scroll to position [846, 0]
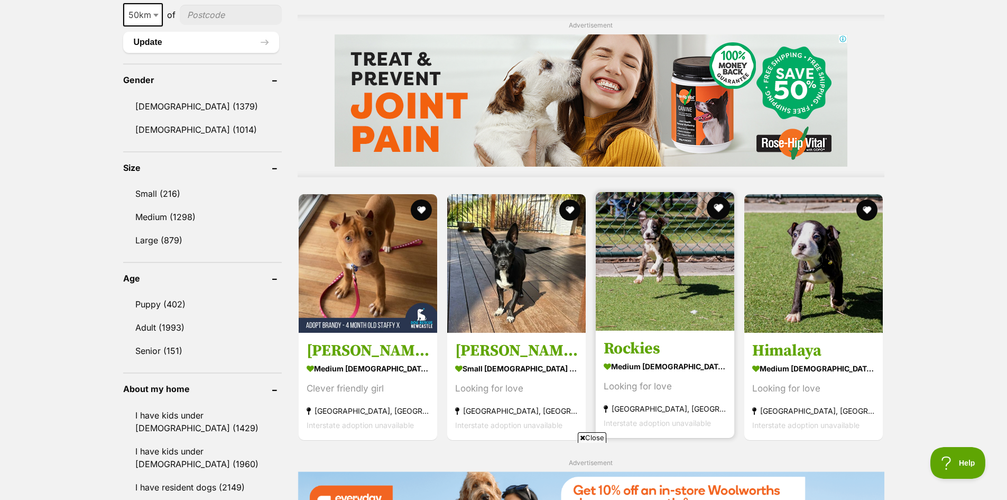
click at [715, 209] on button "favourite" at bounding box center [718, 207] width 23 height 23
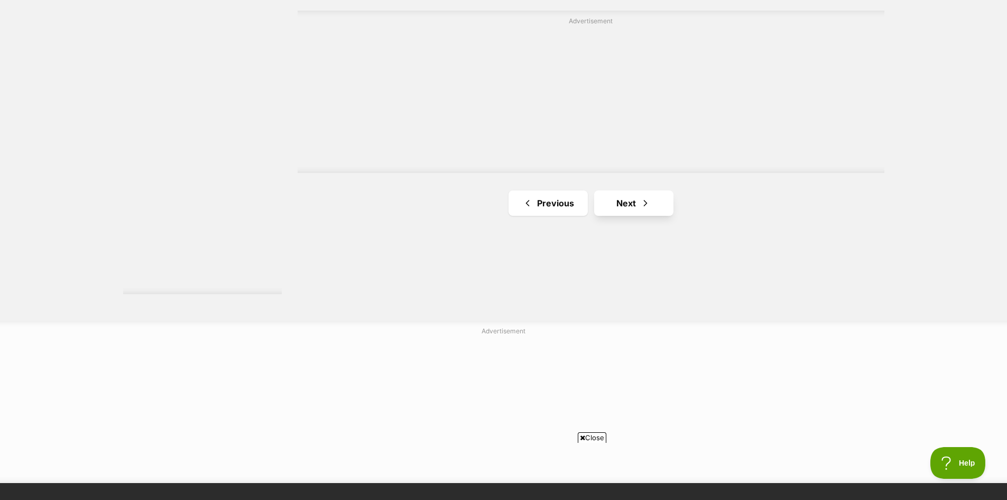
scroll to position [1956, 0]
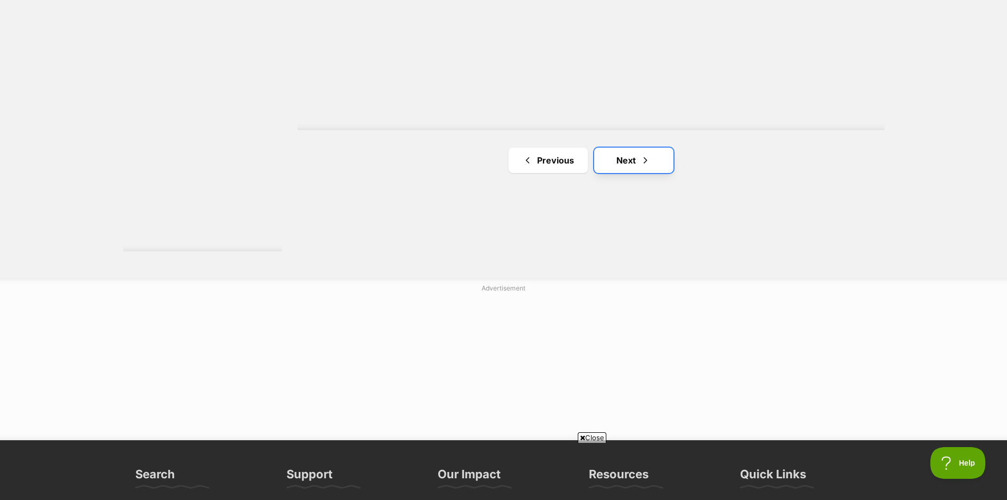
click at [627, 161] on link "Next" at bounding box center [633, 160] width 79 height 25
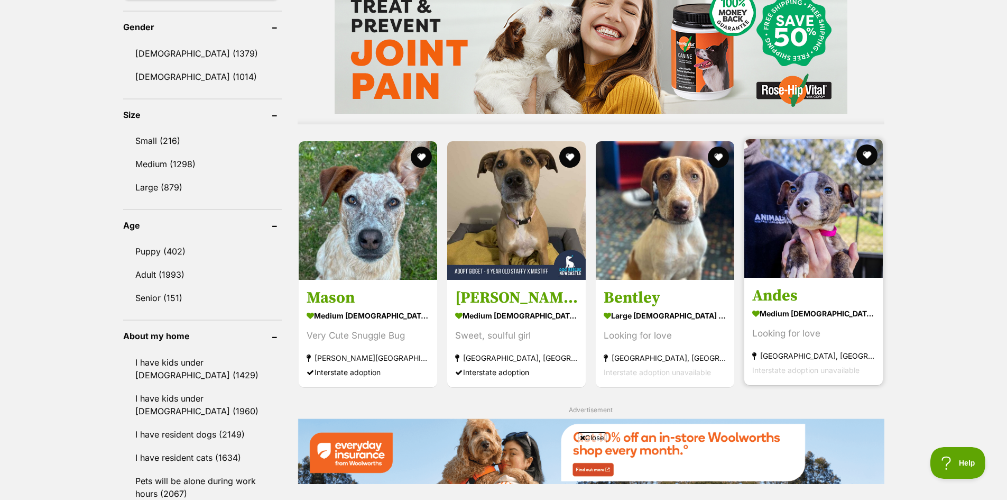
click at [826, 205] on img at bounding box center [813, 208] width 139 height 139
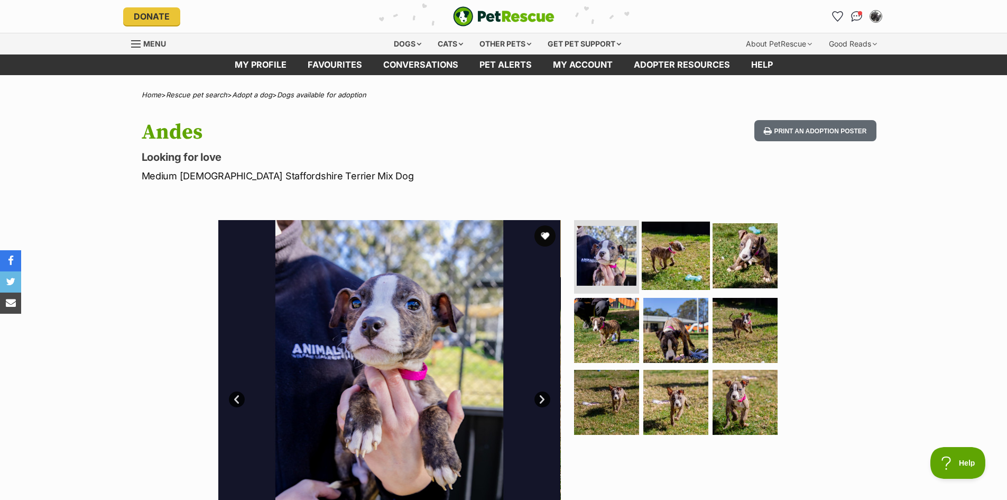
click at [661, 251] on img at bounding box center [676, 255] width 68 height 68
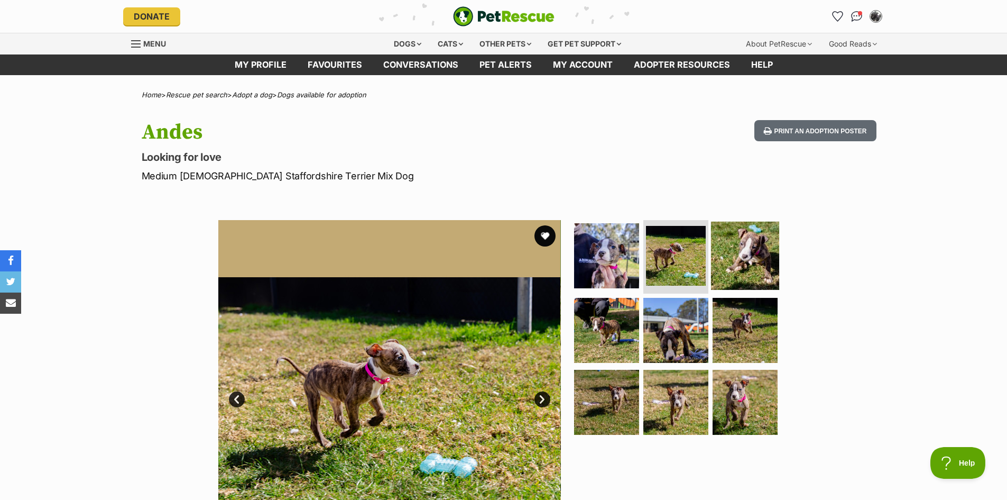
click at [723, 249] on img at bounding box center [745, 255] width 68 height 68
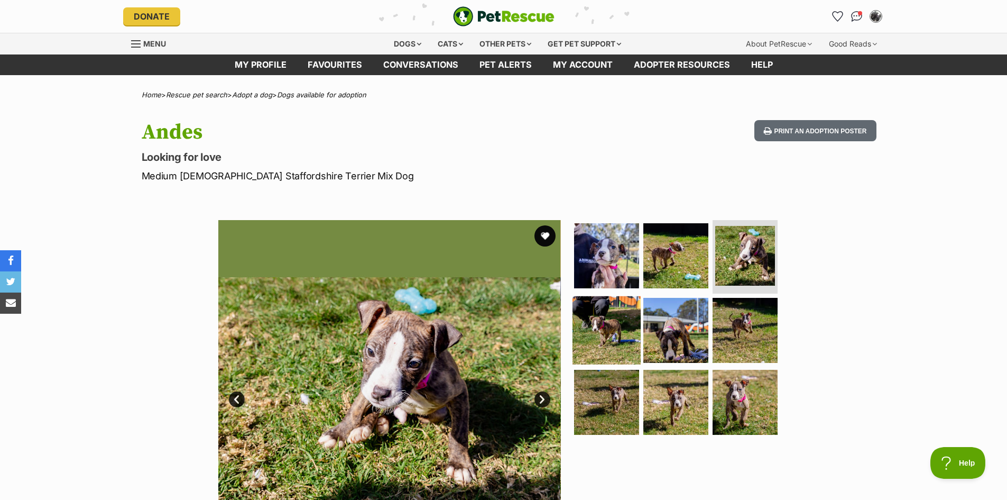
click at [600, 335] on img at bounding box center [607, 330] width 68 height 68
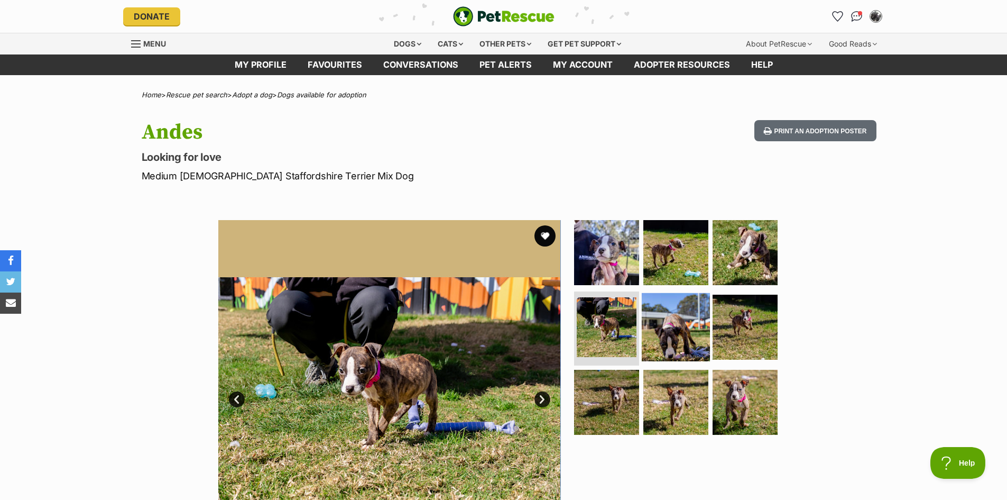
click at [675, 329] on img at bounding box center [676, 327] width 68 height 68
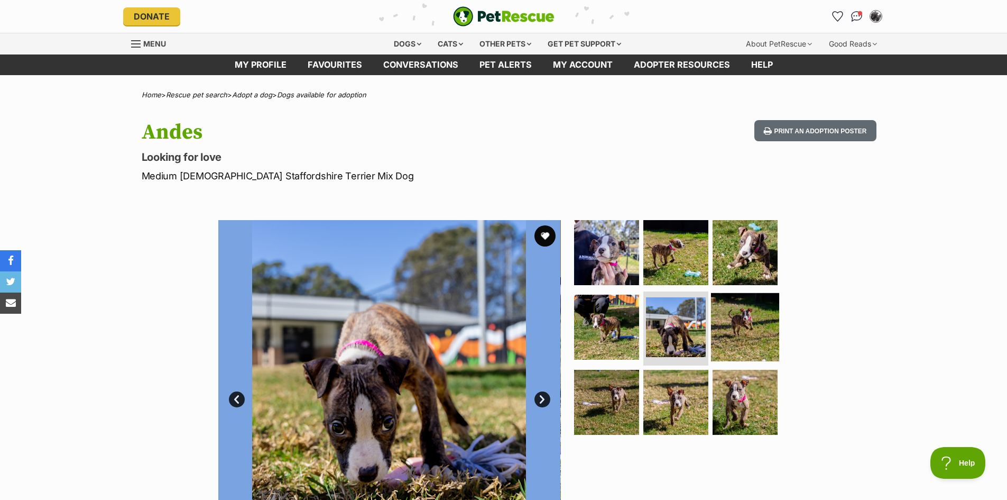
click at [753, 323] on img at bounding box center [745, 327] width 68 height 68
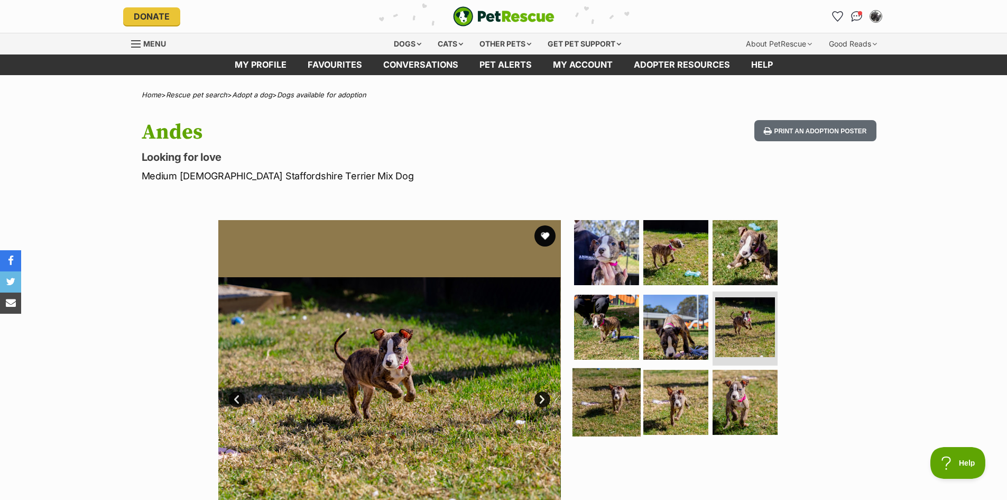
click at [618, 396] on img at bounding box center [607, 402] width 68 height 68
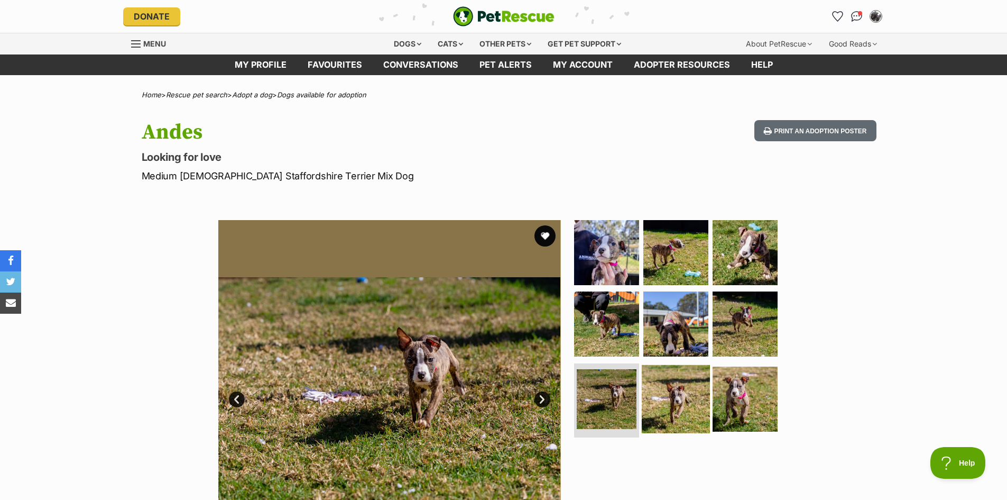
click at [683, 394] on img at bounding box center [676, 399] width 68 height 68
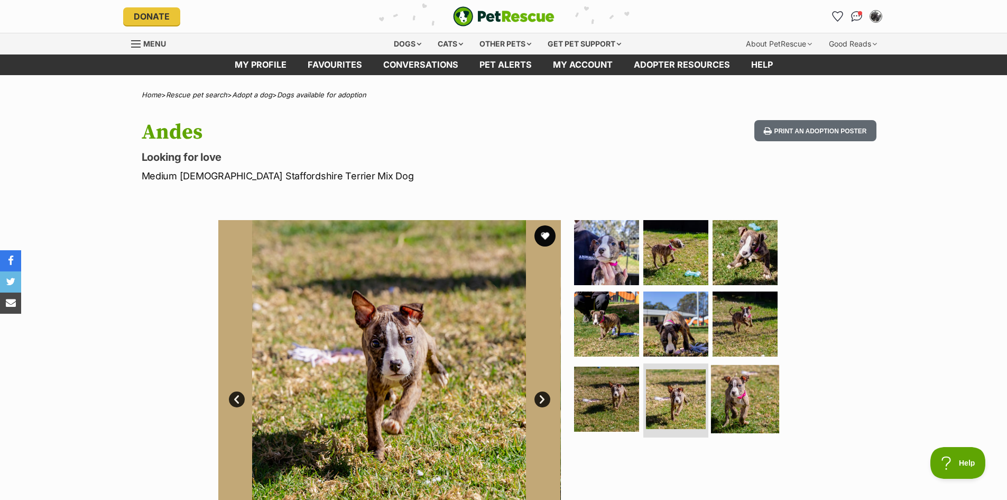
click at [735, 393] on img at bounding box center [745, 399] width 68 height 68
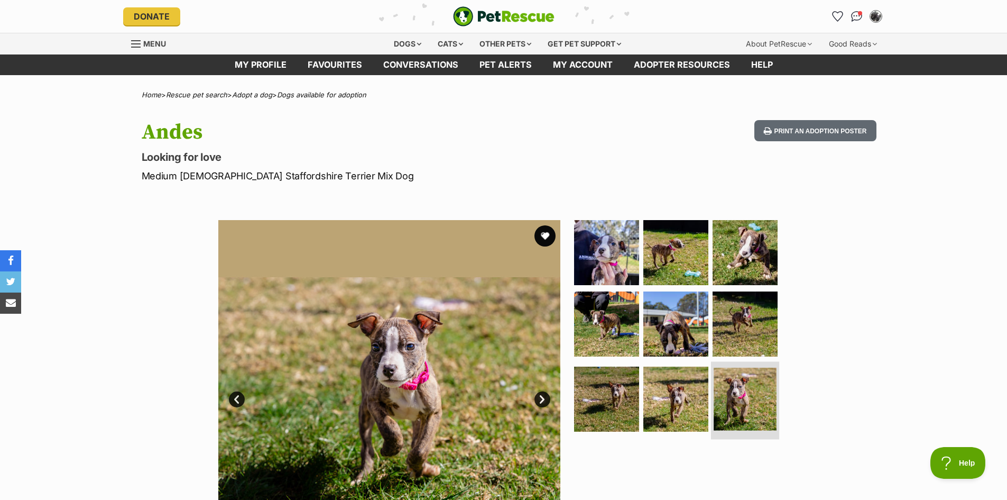
click at [731, 400] on img at bounding box center [745, 398] width 63 height 63
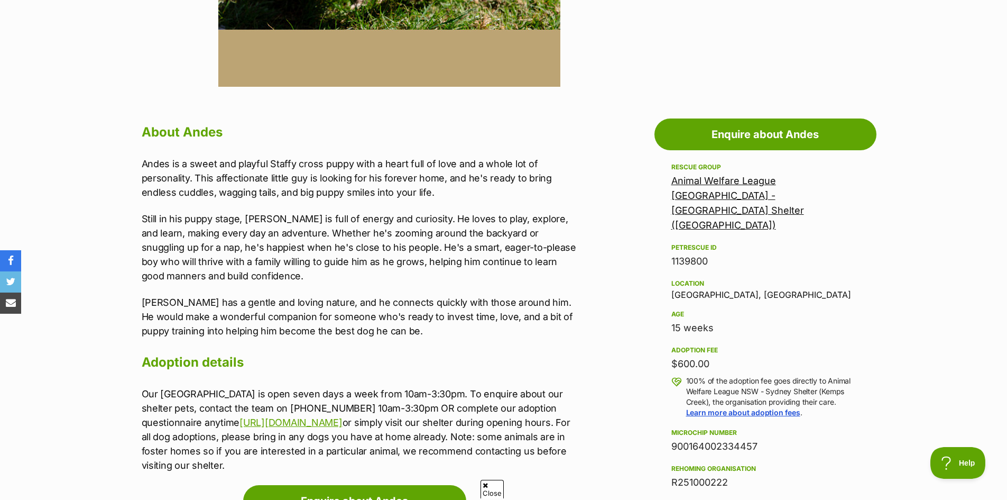
scroll to position [159, 0]
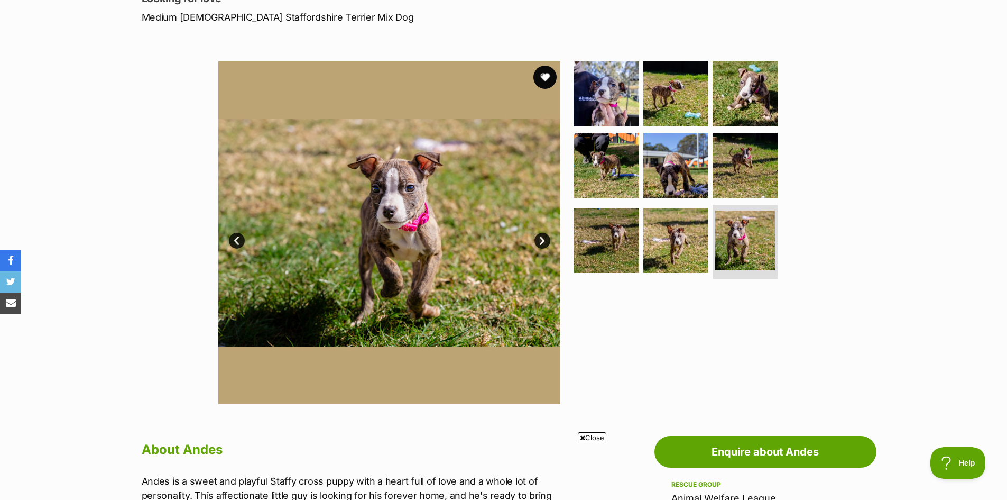
click at [539, 79] on button "favourite" at bounding box center [545, 77] width 23 height 23
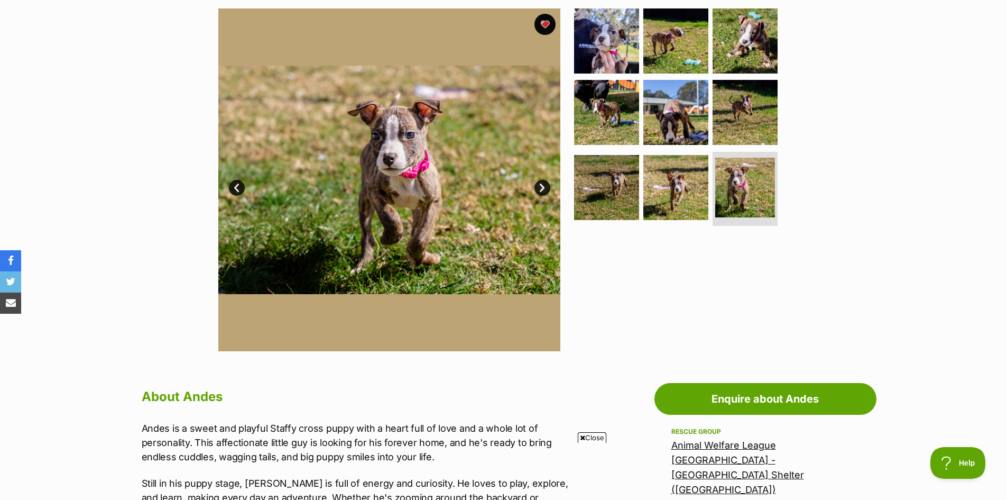
scroll to position [0, 0]
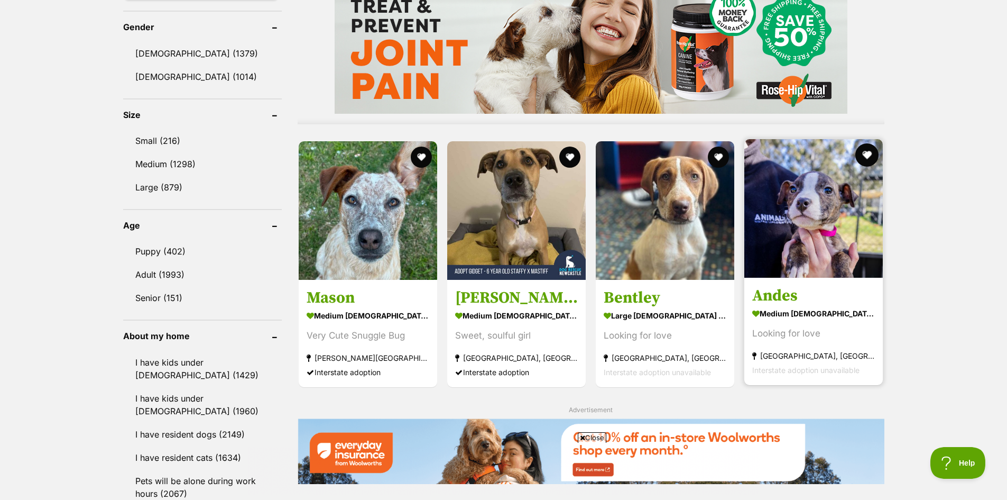
click at [862, 159] on button "favourite" at bounding box center [867, 154] width 23 height 23
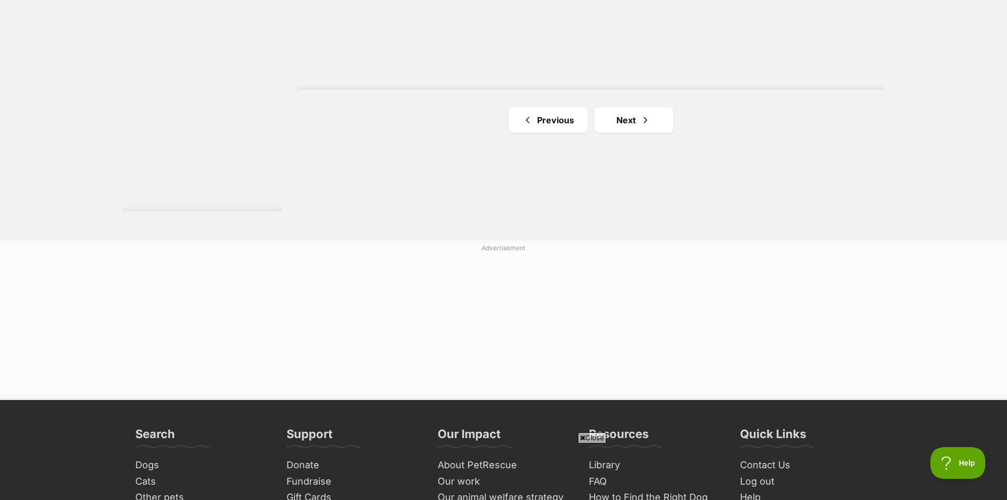
scroll to position [2009, 0]
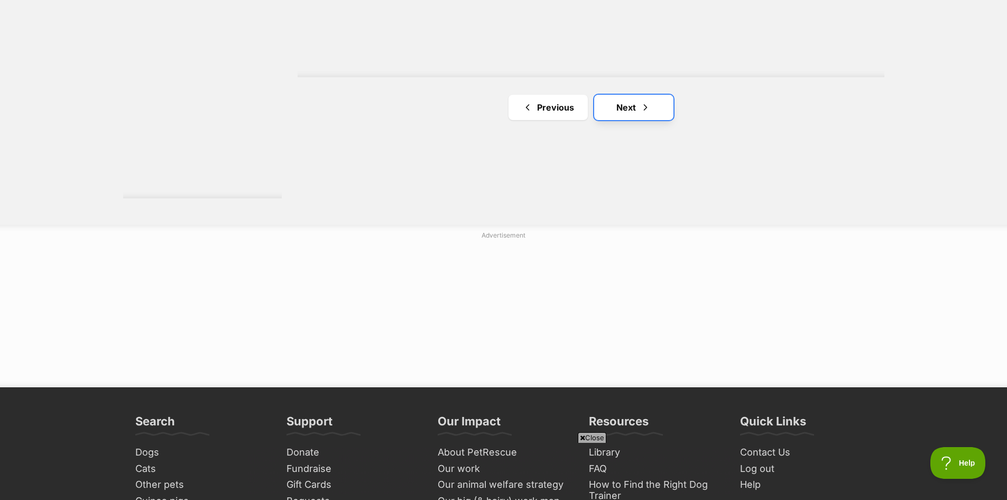
click at [629, 110] on link "Next" at bounding box center [633, 107] width 79 height 25
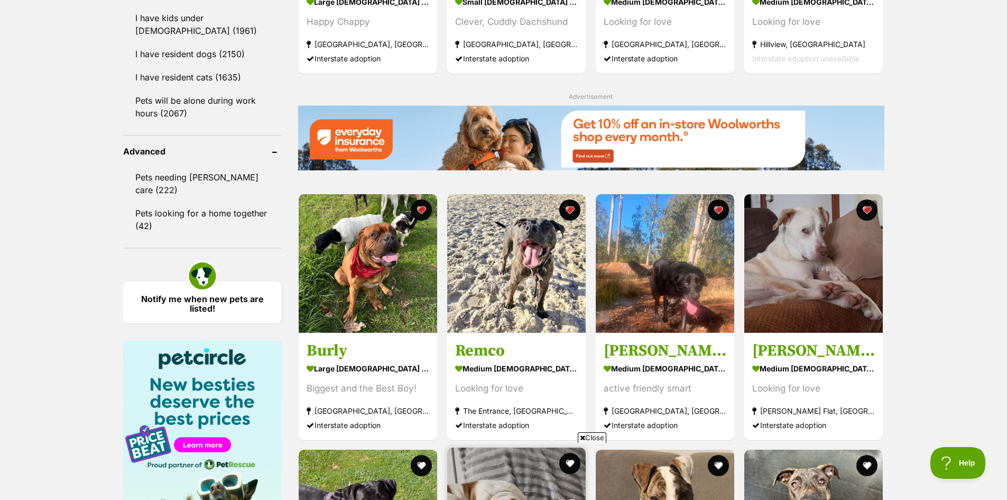
scroll to position [1269, 0]
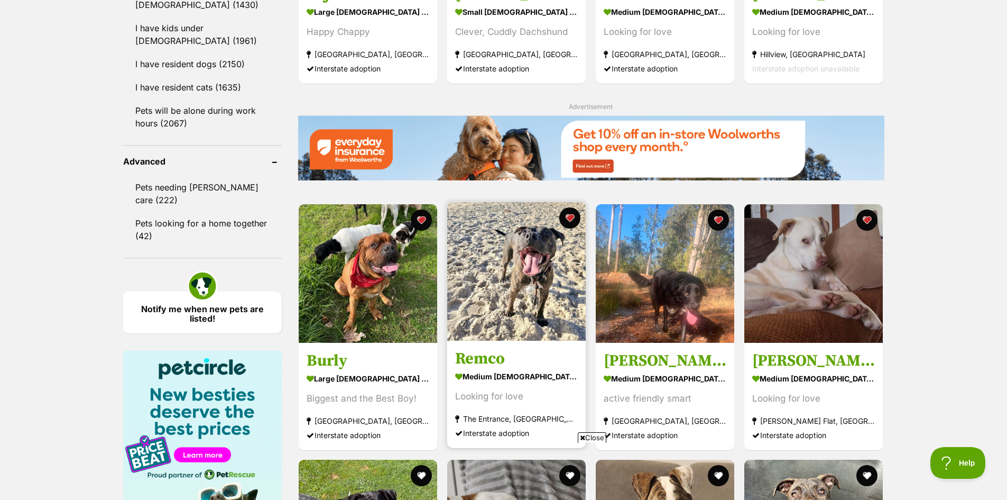
click at [509, 291] on img at bounding box center [516, 271] width 139 height 139
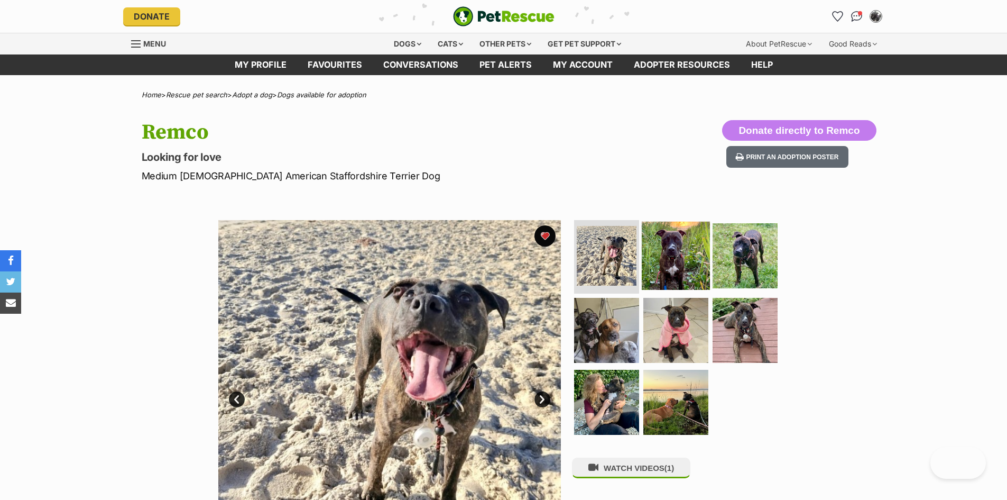
click at [680, 255] on img at bounding box center [676, 255] width 68 height 68
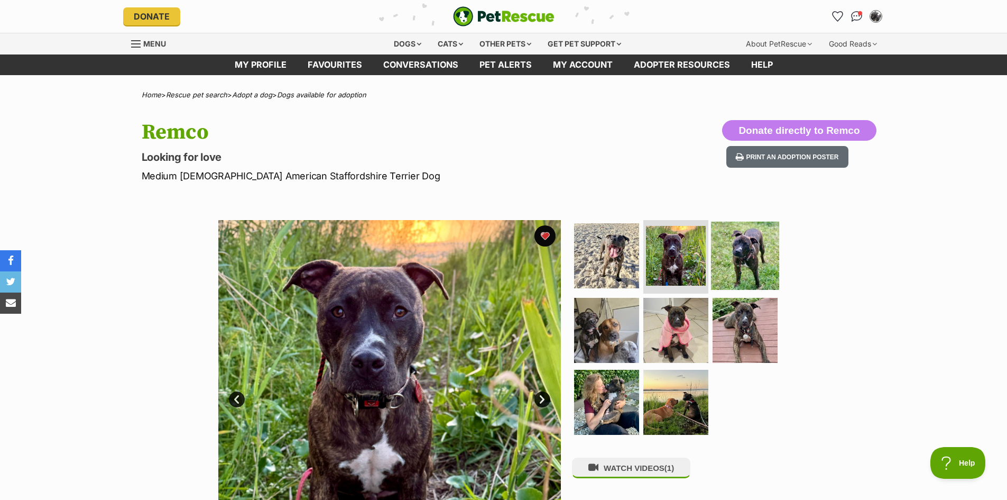
click at [743, 255] on img at bounding box center [745, 255] width 68 height 68
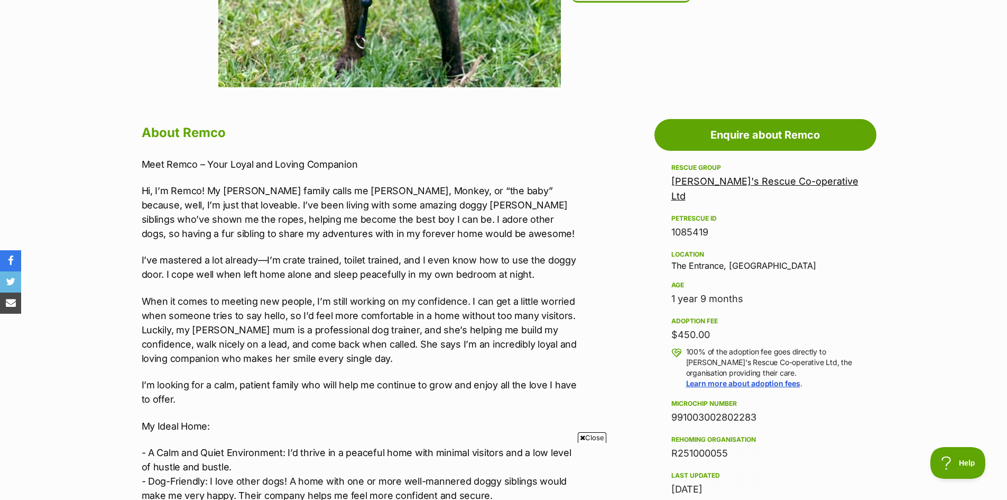
scroll to position [476, 0]
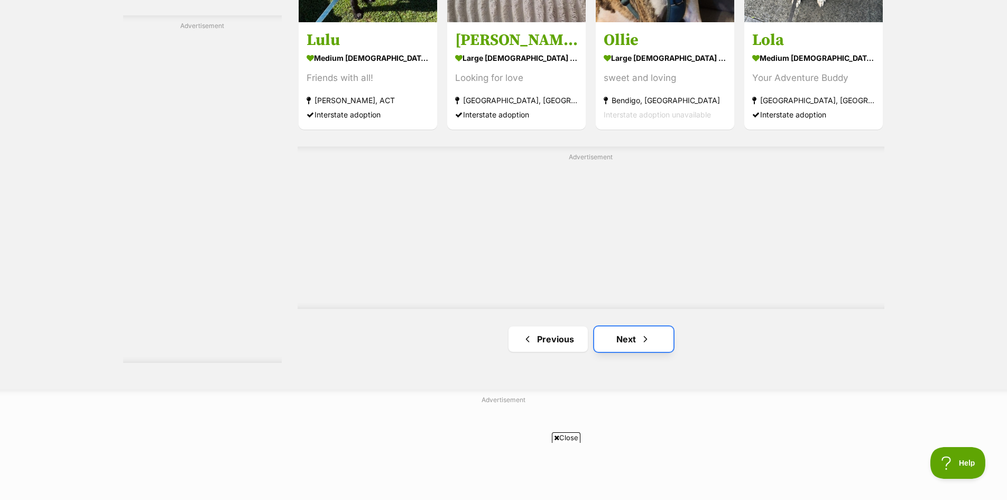
click at [630, 347] on link "Next" at bounding box center [633, 338] width 79 height 25
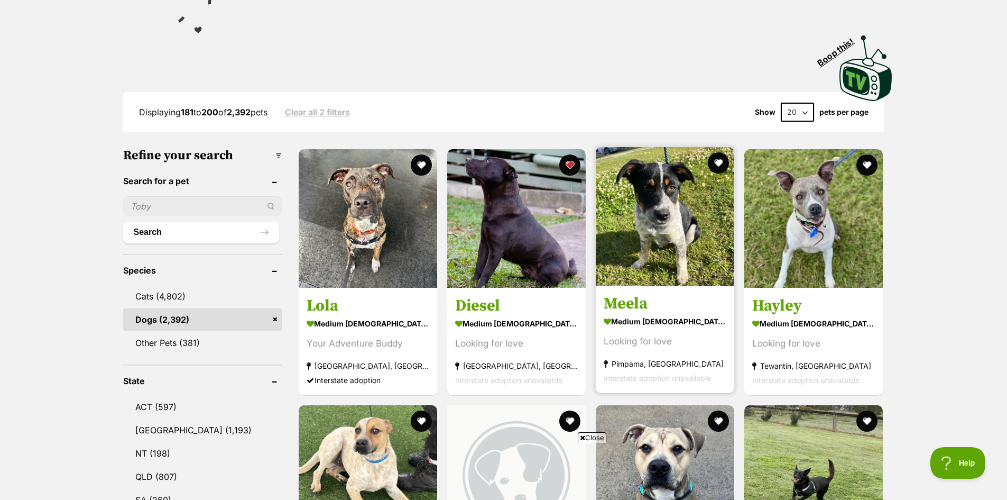
scroll to position [212, 0]
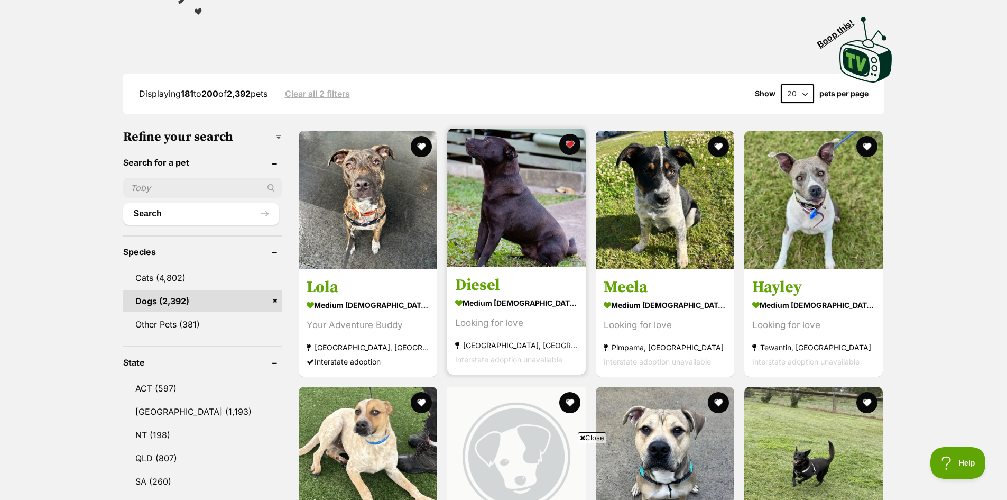
click at [526, 241] on img at bounding box center [516, 197] width 139 height 139
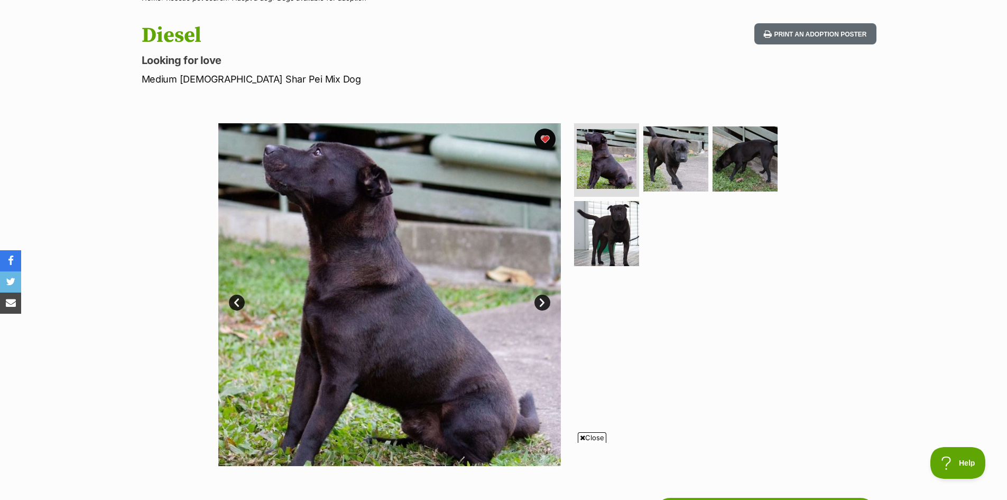
scroll to position [106, 0]
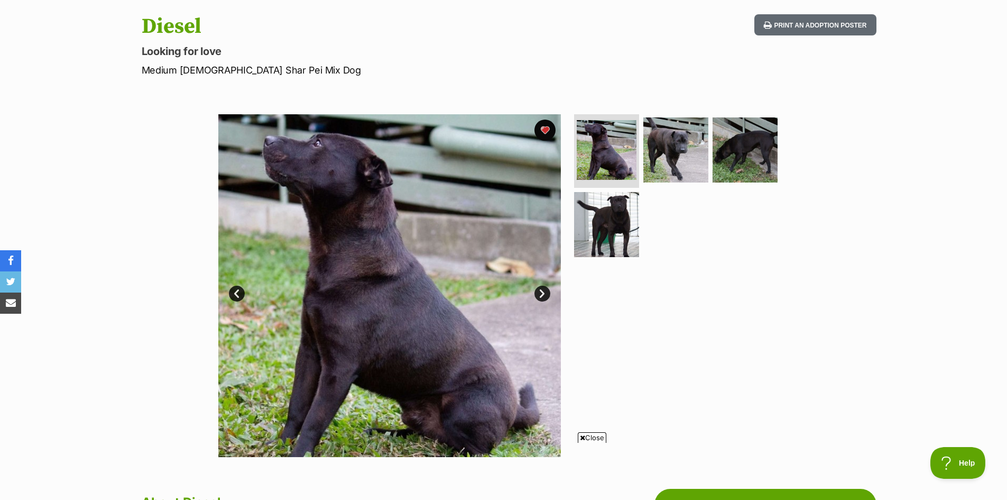
click at [540, 298] on link "Next" at bounding box center [543, 294] width 16 height 16
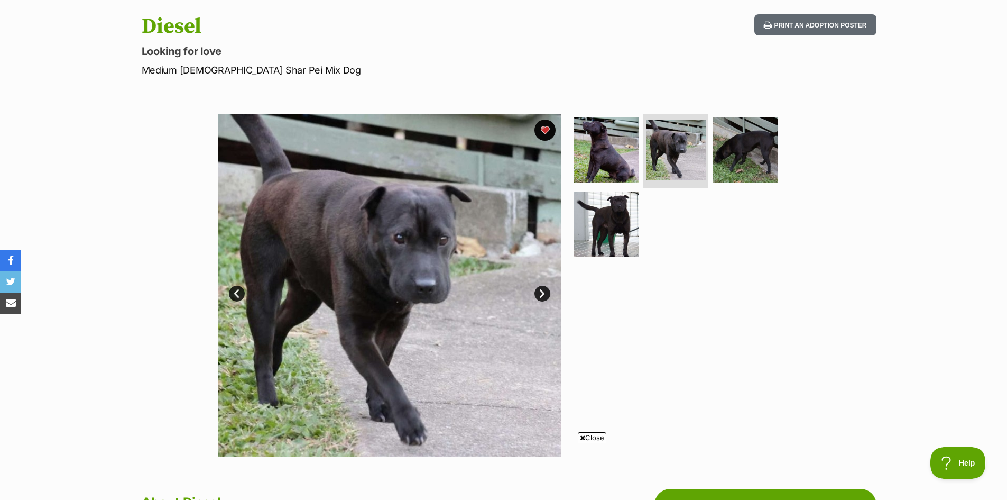
click at [540, 298] on link "Next" at bounding box center [543, 294] width 16 height 16
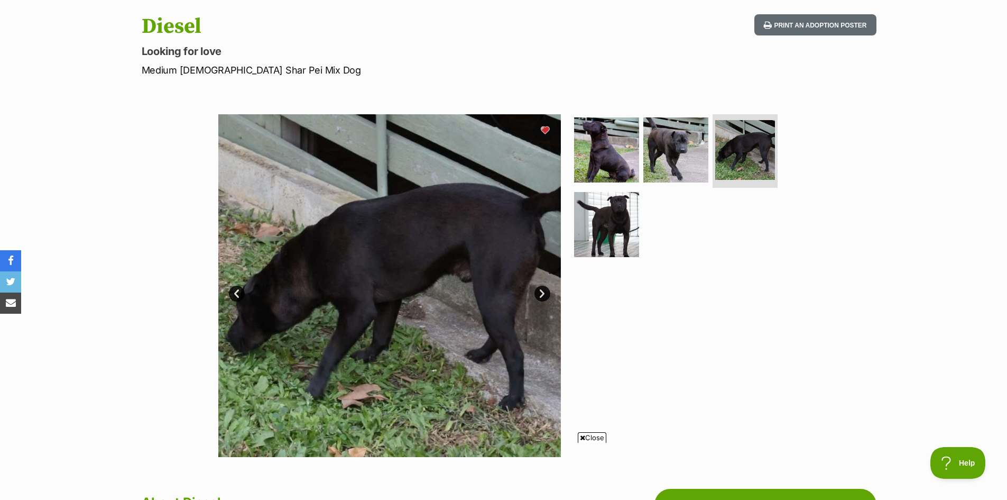
click at [540, 298] on link "Next" at bounding box center [543, 294] width 16 height 16
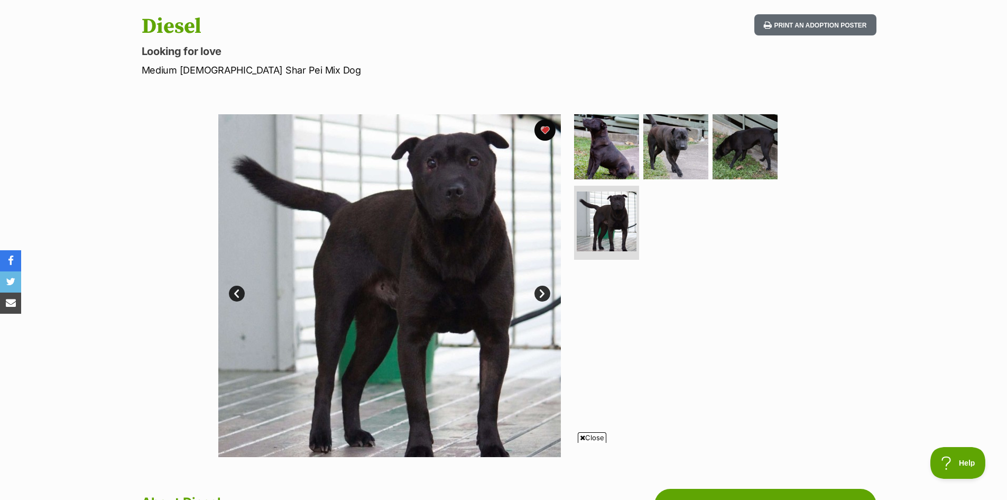
click at [540, 298] on link "Next" at bounding box center [543, 294] width 16 height 16
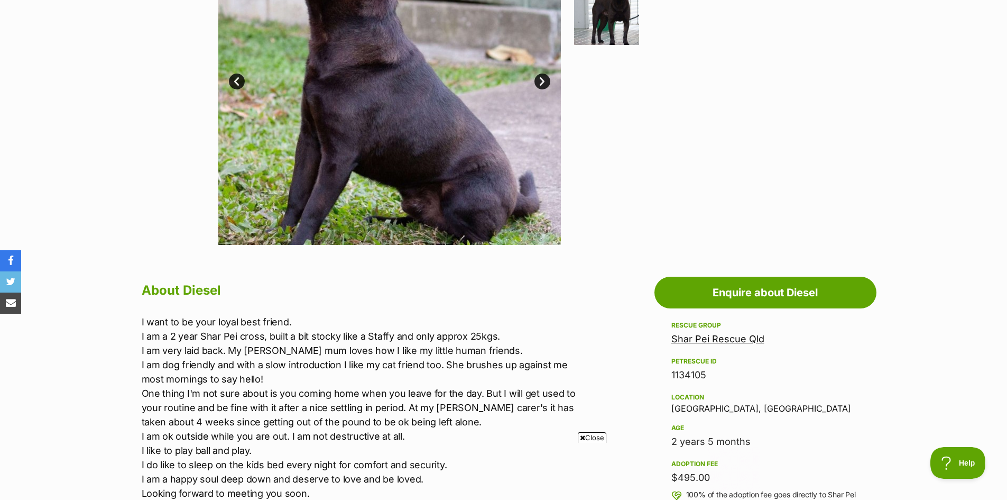
scroll to position [159, 0]
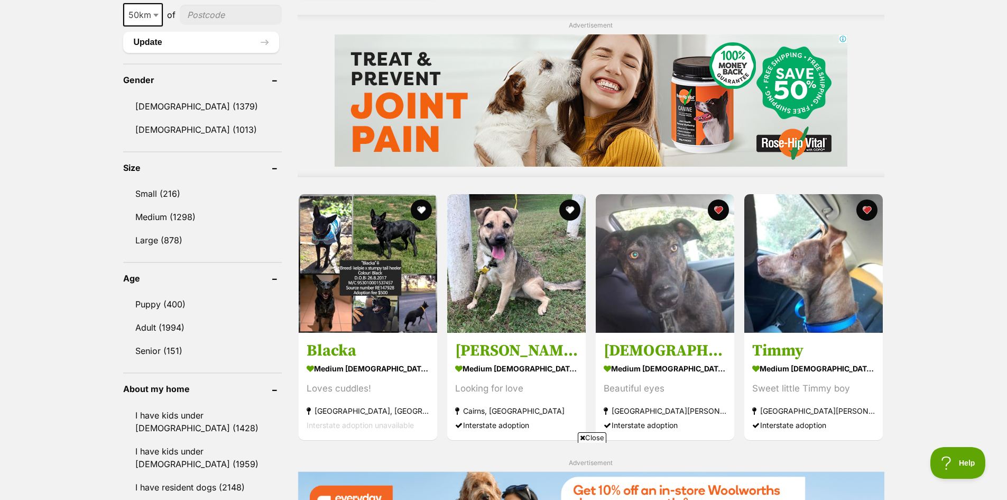
scroll to position [899, 0]
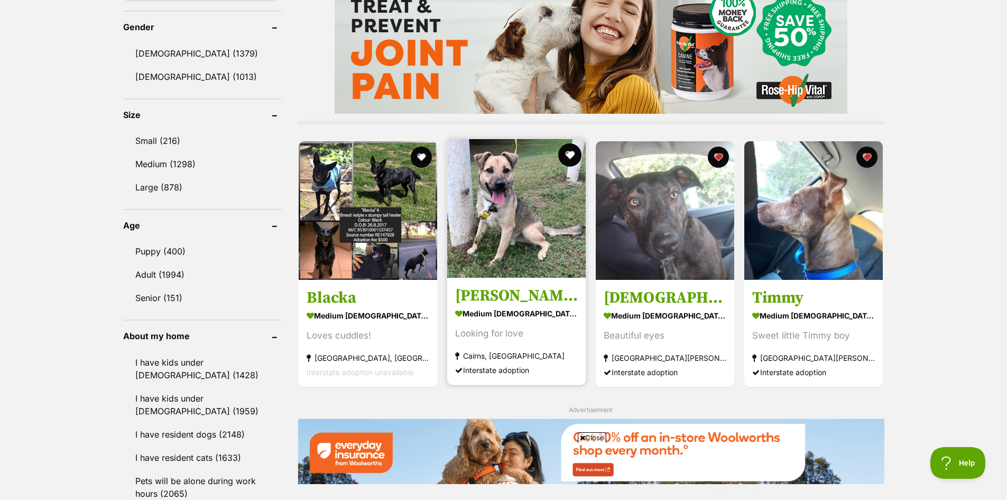
click at [569, 157] on button "favourite" at bounding box center [569, 154] width 23 height 23
click at [537, 224] on img at bounding box center [516, 208] width 139 height 139
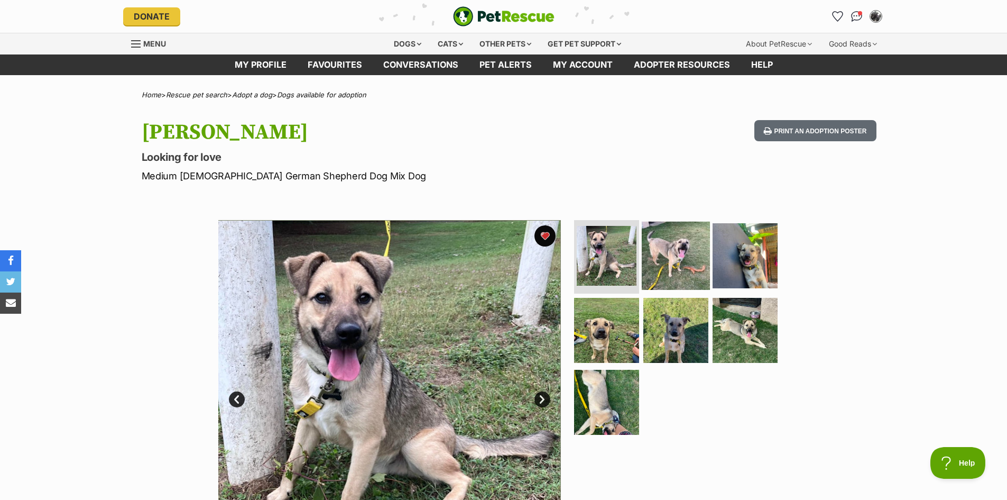
click at [684, 249] on img at bounding box center [676, 255] width 68 height 68
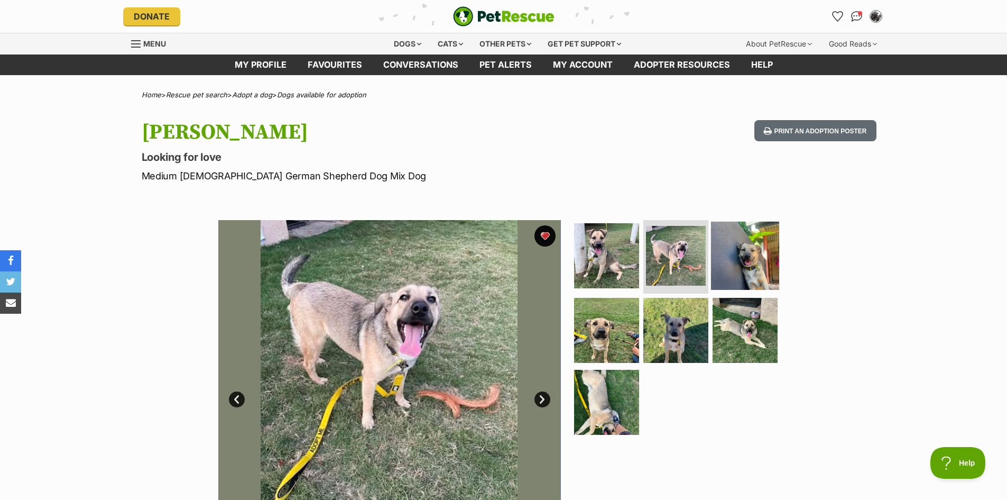
click at [735, 265] on img at bounding box center [745, 255] width 68 height 68
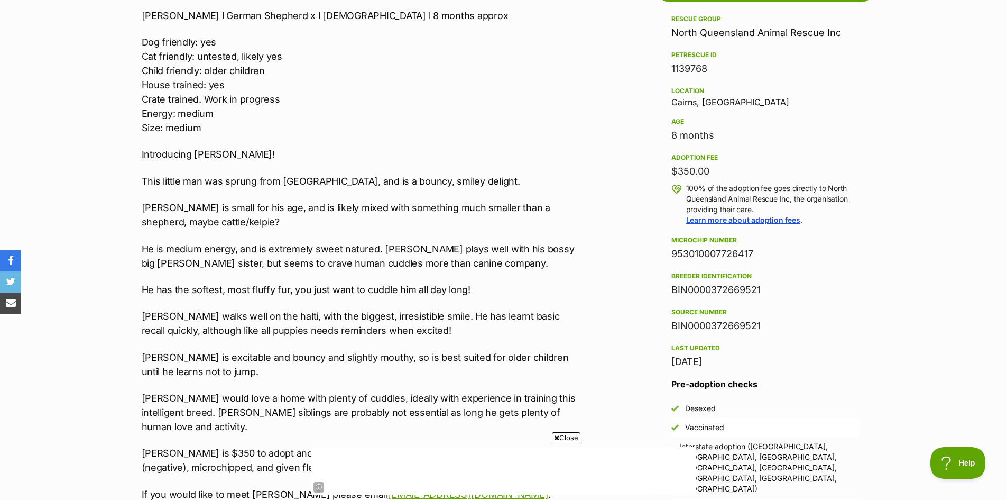
scroll to position [687, 0]
